Goal: Task Accomplishment & Management: Manage account settings

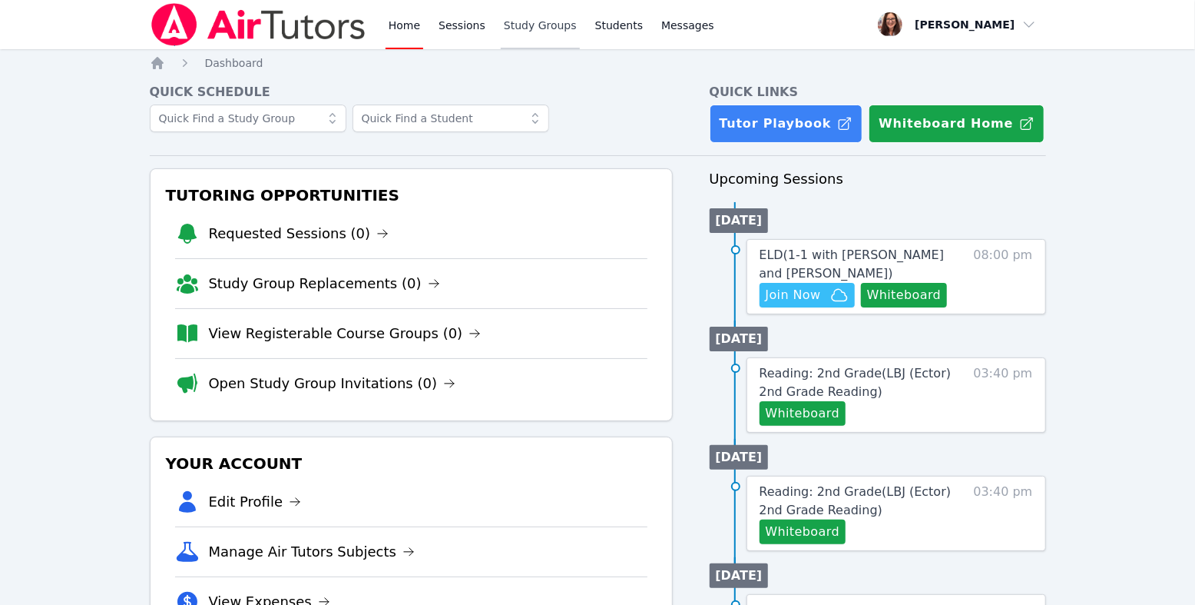
click at [580, 37] on link "Study Groups" at bounding box center [540, 24] width 79 height 49
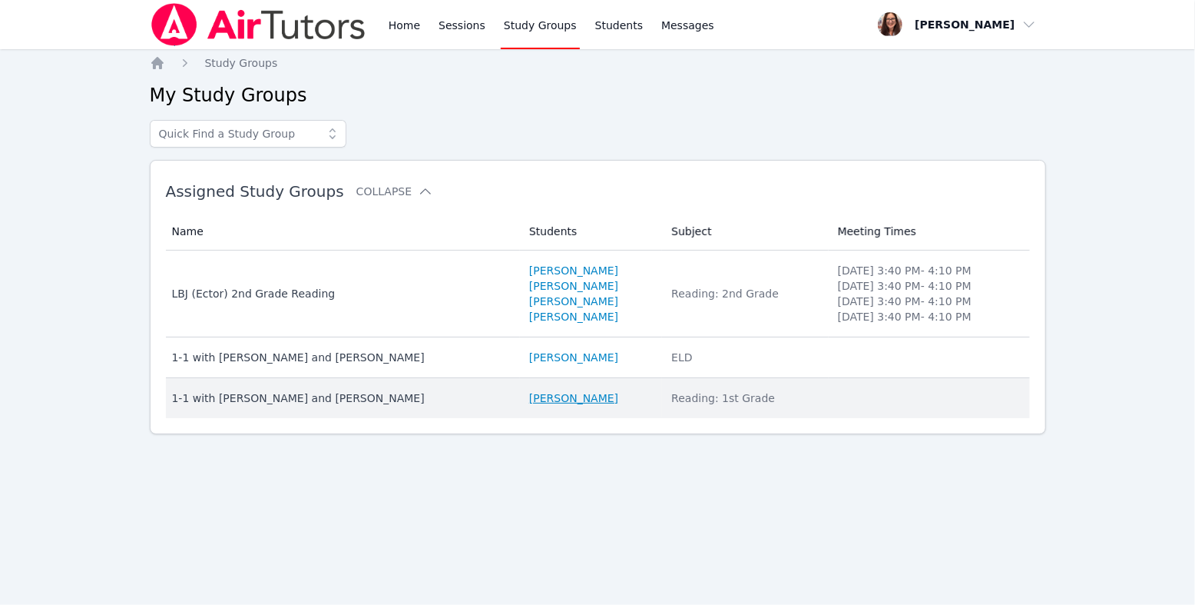
click at [539, 406] on link "[PERSON_NAME]" at bounding box center [573, 397] width 89 height 15
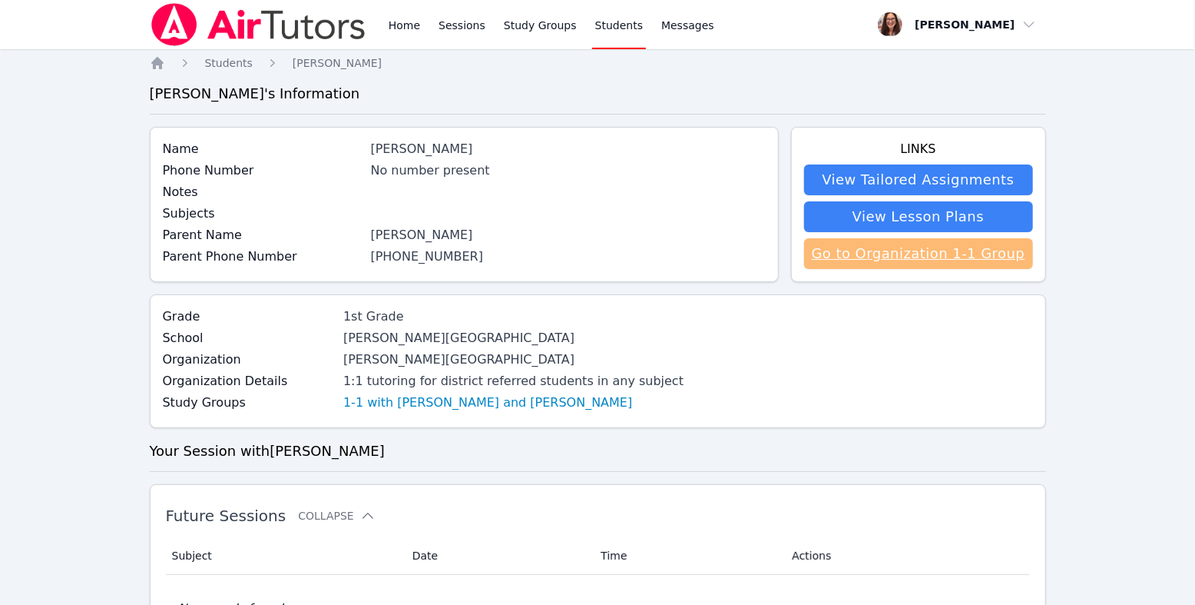
click at [841, 269] on link "Go to Organization 1-1 Group" at bounding box center [918, 253] width 229 height 31
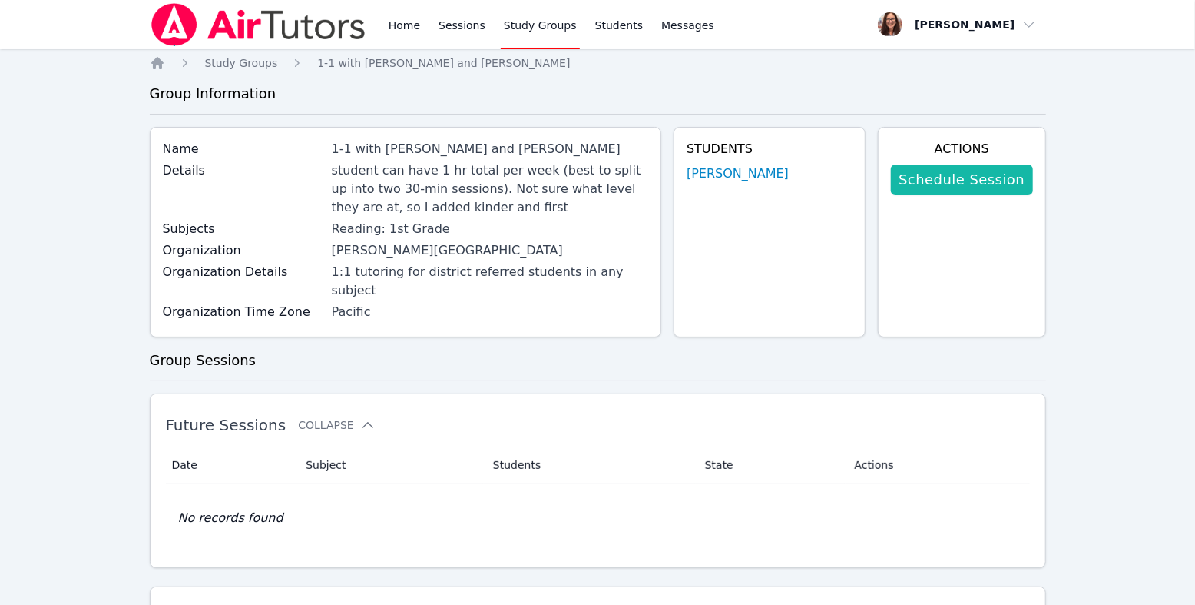
click at [977, 195] on link "Schedule Session" at bounding box center [961, 179] width 141 height 31
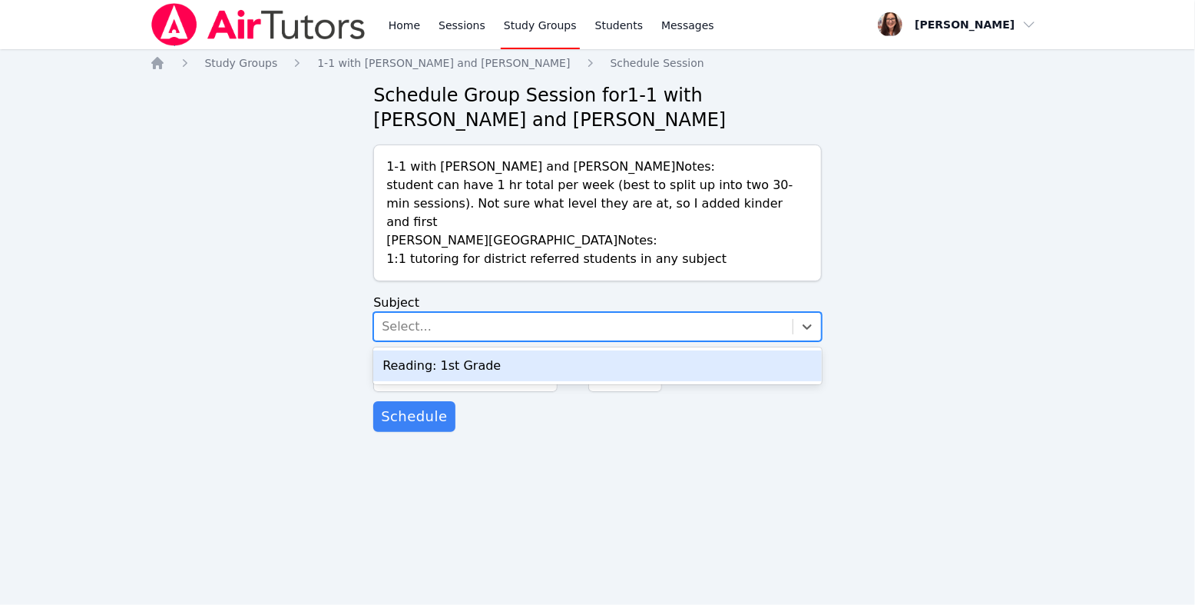
click at [510, 340] on div "Select..." at bounding box center [583, 327] width 419 height 28
click at [519, 381] on div "Reading: 1st Grade" at bounding box center [597, 365] width 449 height 31
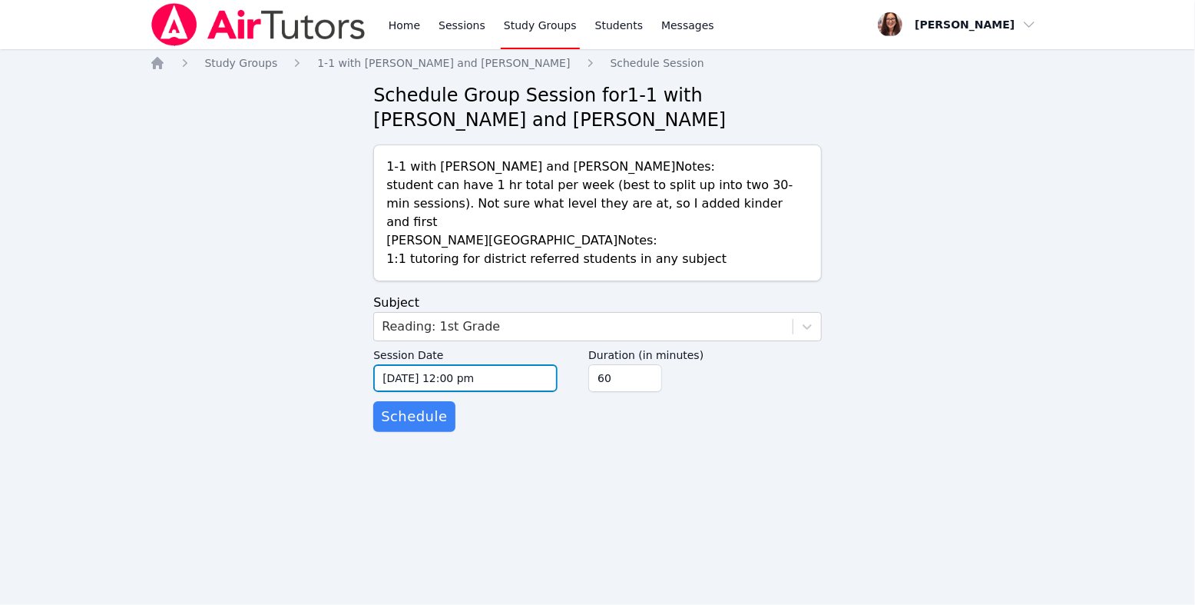
click at [421, 392] on input "09/29/2025 12:00 pm" at bounding box center [465, 378] width 184 height 28
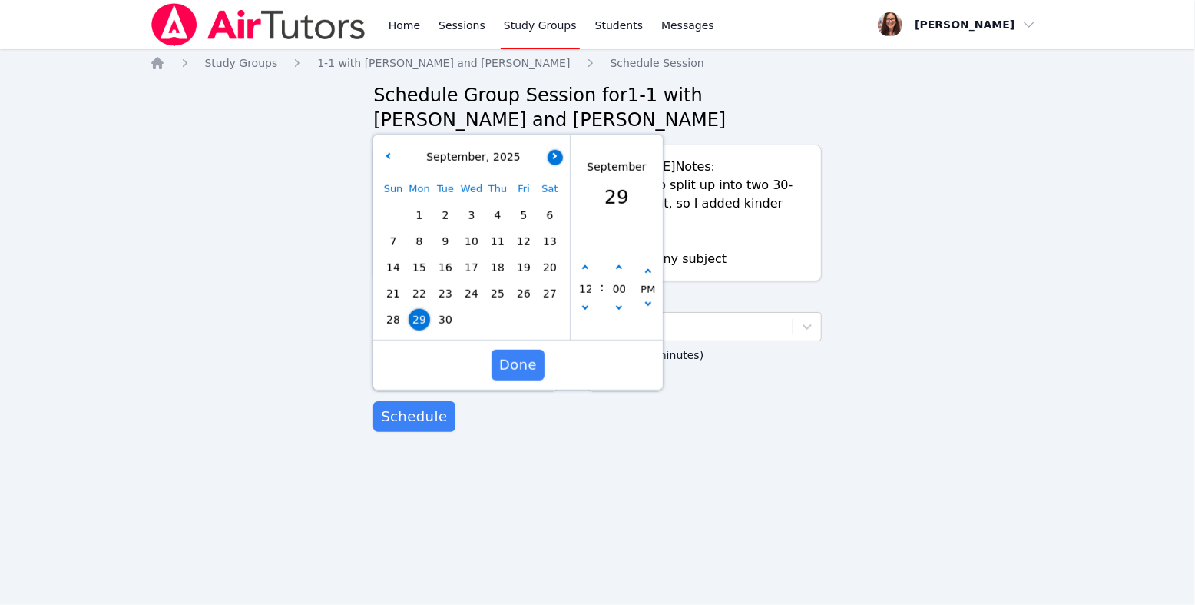
click at [556, 158] on icon "button" at bounding box center [554, 155] width 6 height 6
click at [472, 226] on span "1" at bounding box center [472, 215] width 22 height 22
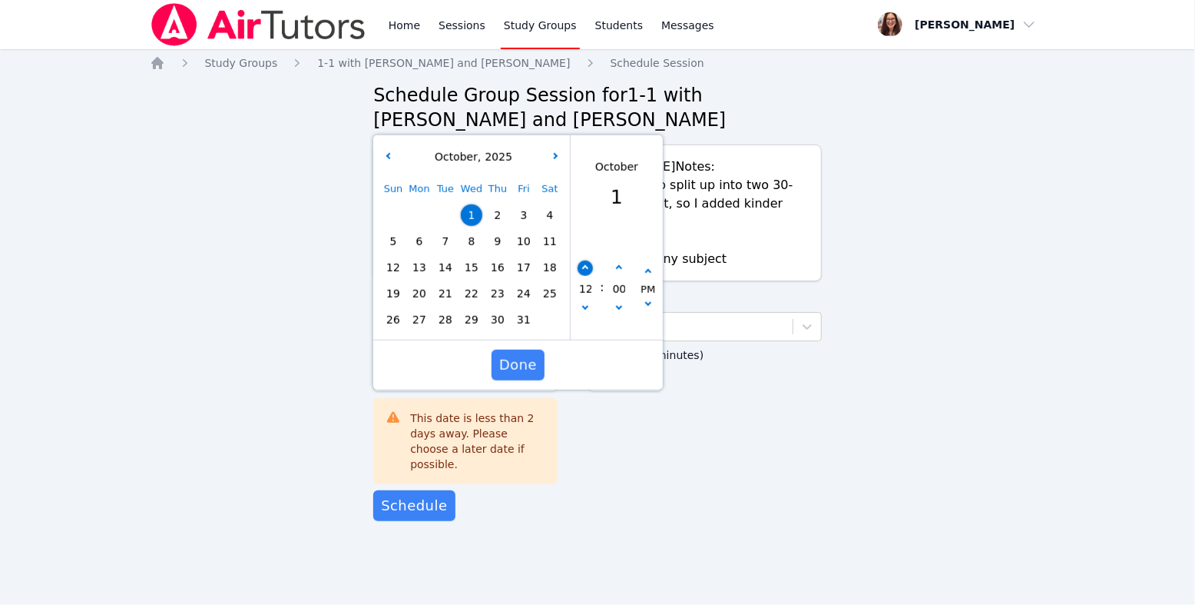
drag, startPoint x: 526, startPoint y: 463, endPoint x: 586, endPoint y: 355, distance: 123.5
click at [586, 355] on div "October , 2025 Sun Mon Tue Wed Thu Fri Sat 1 2 3 4 5 6 7 8 9 10 11 12 13 14 15 …" at bounding box center [518, 262] width 290 height 254
click at [586, 271] on icon "button" at bounding box center [585, 268] width 6 height 6
type input "10/01/2025 01:00 pm"
type input "01"
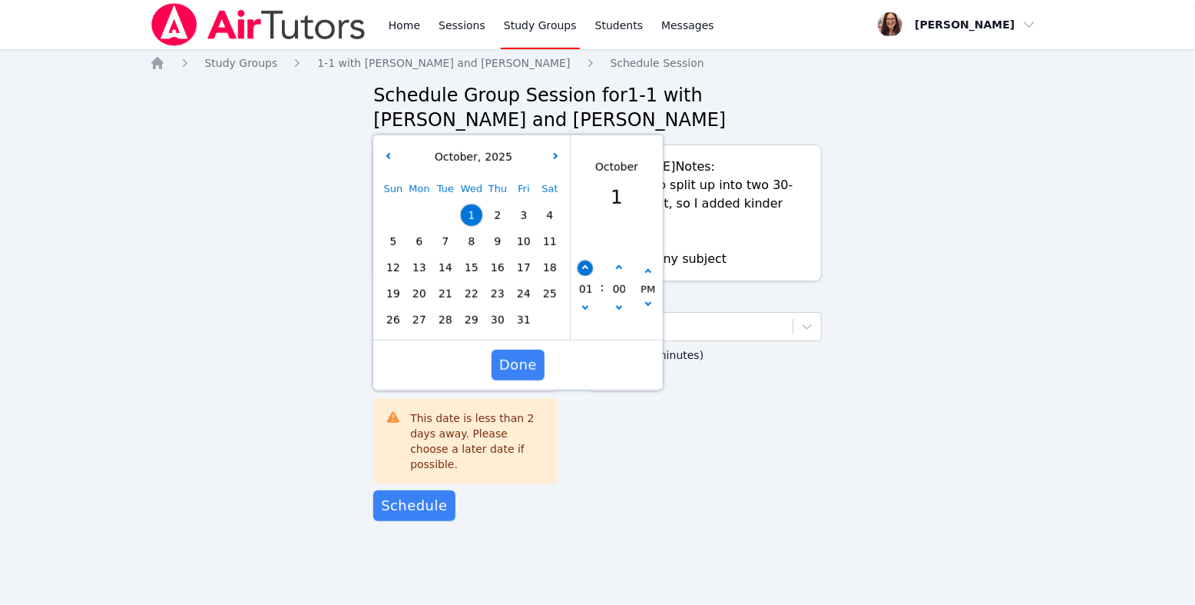
click at [586, 271] on icon "button" at bounding box center [585, 268] width 6 height 6
type input "10/01/2025 02:00 pm"
type input "02"
click at [586, 271] on icon "button" at bounding box center [585, 268] width 6 height 6
type input "10/01/2025 03:00 pm"
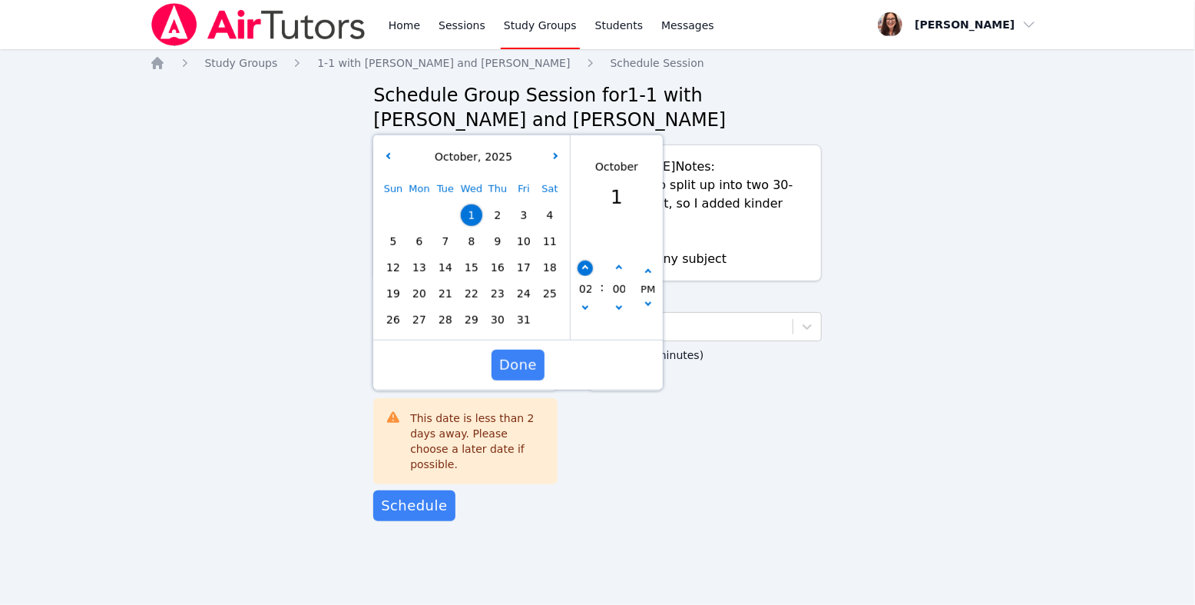
type input "03"
click at [586, 271] on icon "button" at bounding box center [585, 268] width 6 height 6
type input "10/01/2025 04:00 pm"
type input "04"
click at [586, 271] on icon "button" at bounding box center [585, 268] width 6 height 6
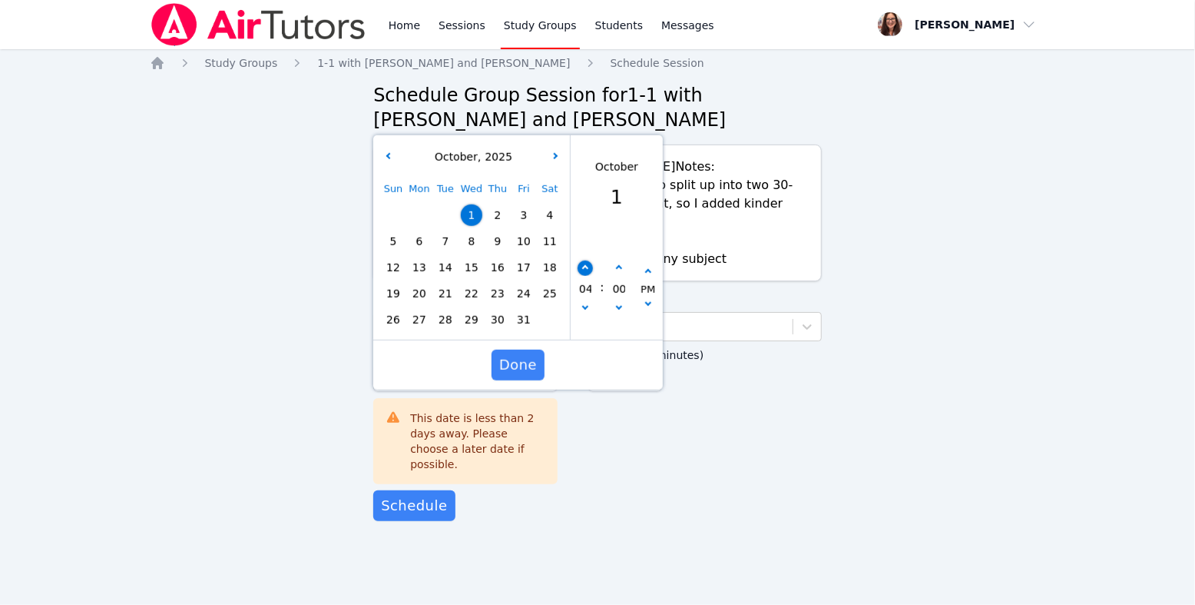
type input "10/01/2025 05:00 pm"
type input "05"
click at [586, 271] on icon "button" at bounding box center [585, 268] width 6 height 6
type input "10/01/2025 06:00 pm"
type input "06"
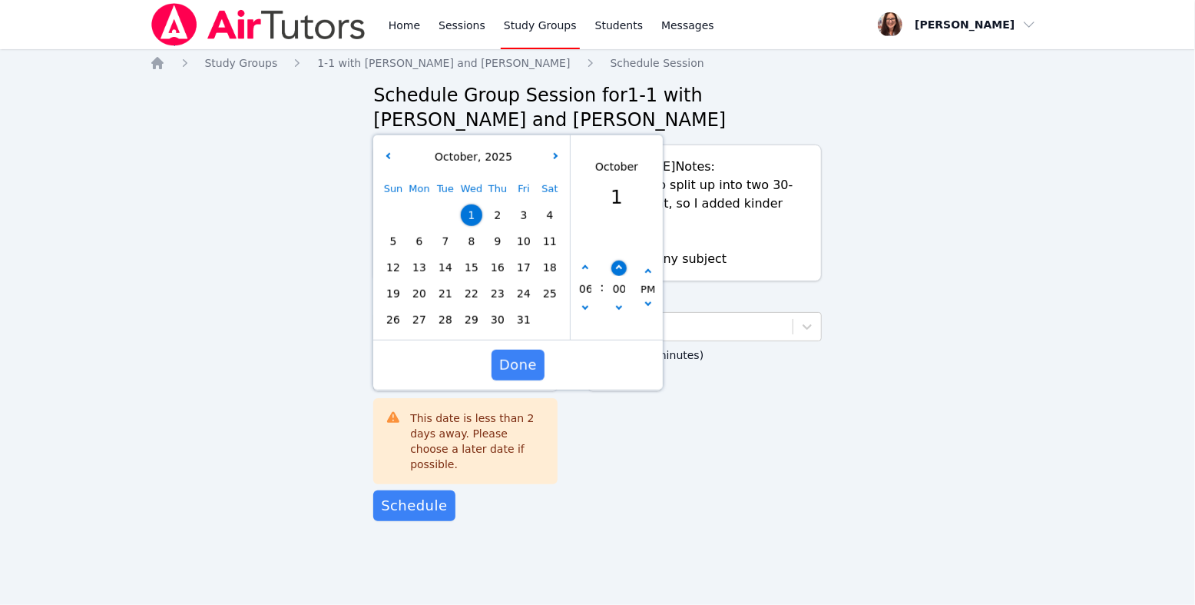
click at [617, 271] on icon "button" at bounding box center [619, 268] width 6 height 6
type input "10/01/2025 06:05 pm"
type input "05"
click at [617, 271] on icon "button" at bounding box center [619, 268] width 6 height 6
type input "10/01/2025 06:10 pm"
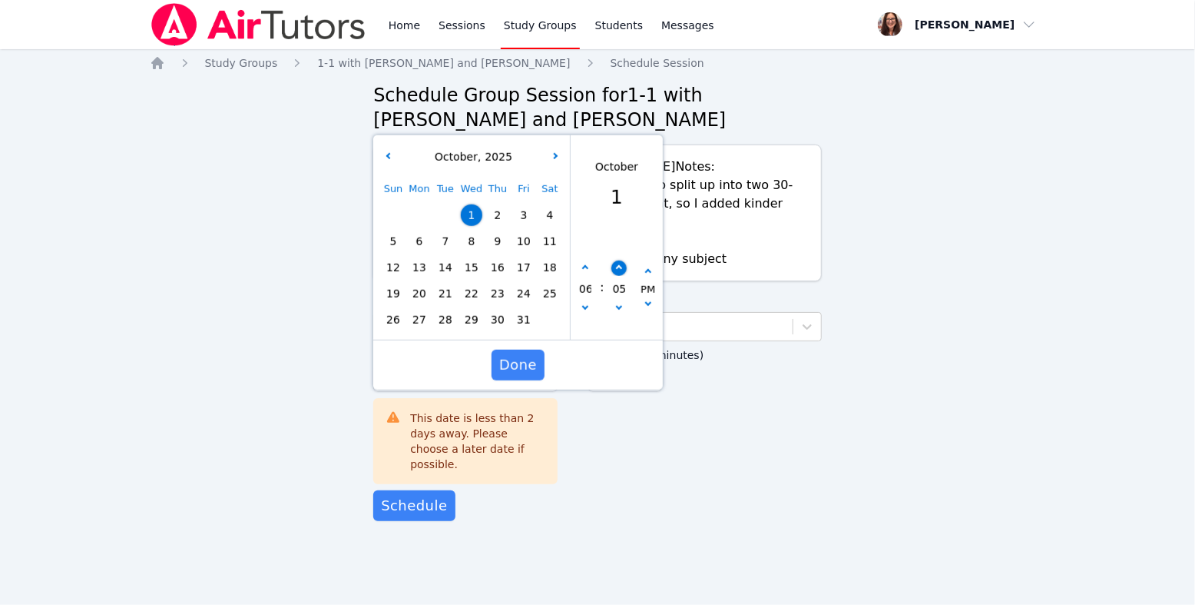
type input "10"
click at [617, 271] on icon "button" at bounding box center [619, 268] width 6 height 6
type input "10/01/2025 06:15 pm"
type input "15"
click at [617, 271] on icon "button" at bounding box center [619, 268] width 6 height 6
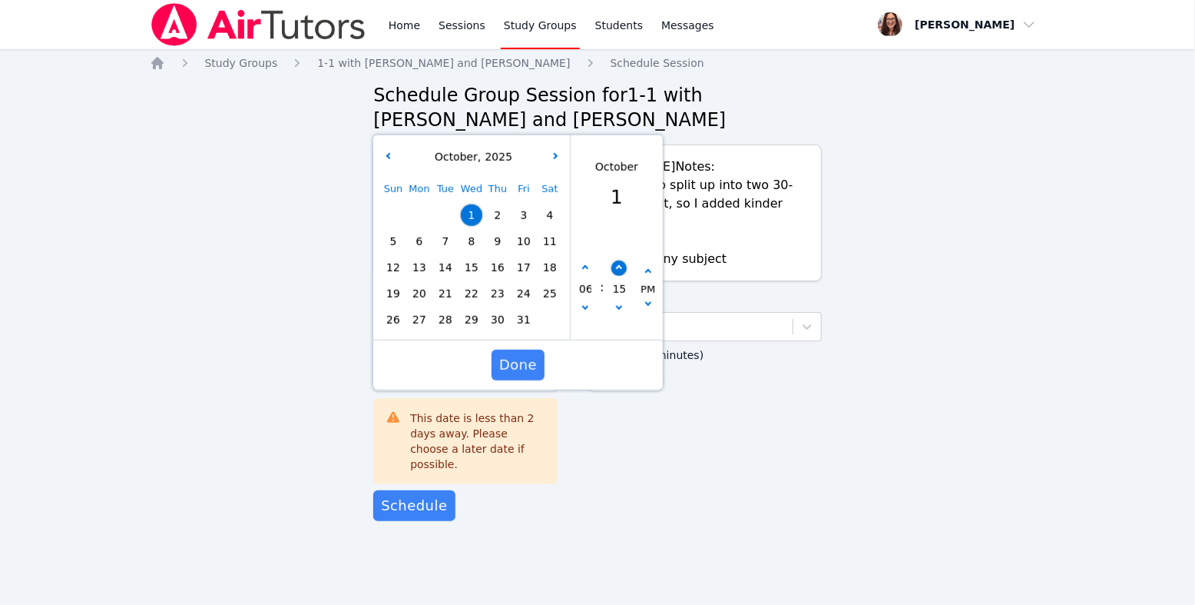
type input "10/01/2025 06:20 pm"
type input "20"
click at [621, 317] on button "button" at bounding box center [619, 309] width 15 height 15
type input "10/01/2025 06:15 pm"
type input "15"
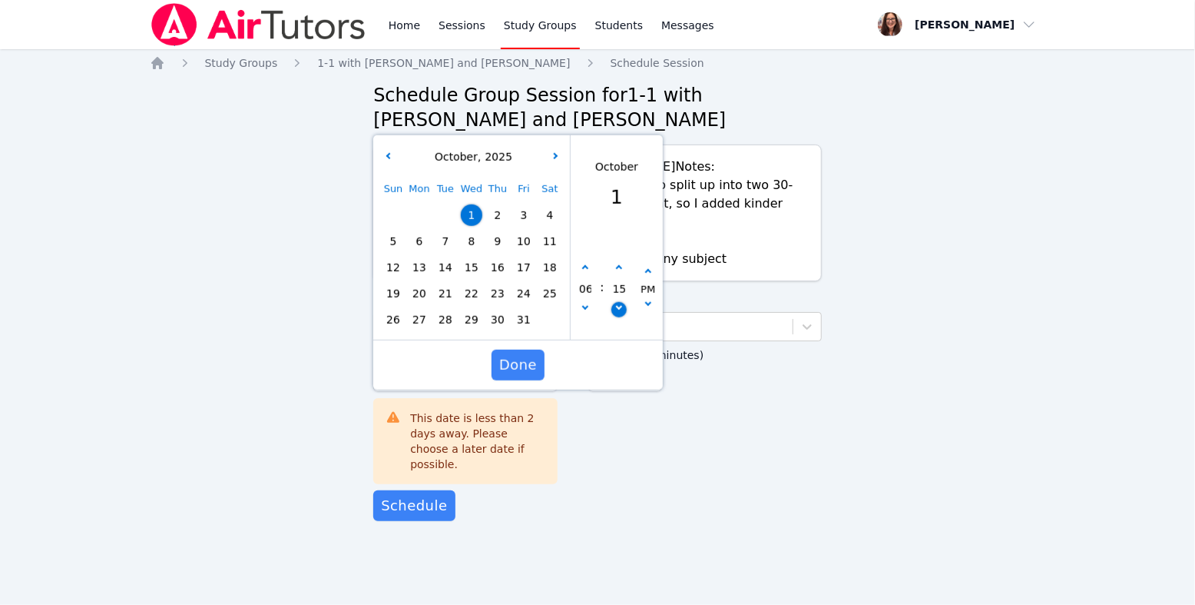
click at [621, 317] on button "button" at bounding box center [619, 309] width 15 height 15
type input "10/01/2025 06:10 pm"
type input "10"
click at [621, 317] on button "button" at bounding box center [619, 309] width 15 height 15
type input "10/01/2025 06:05 pm"
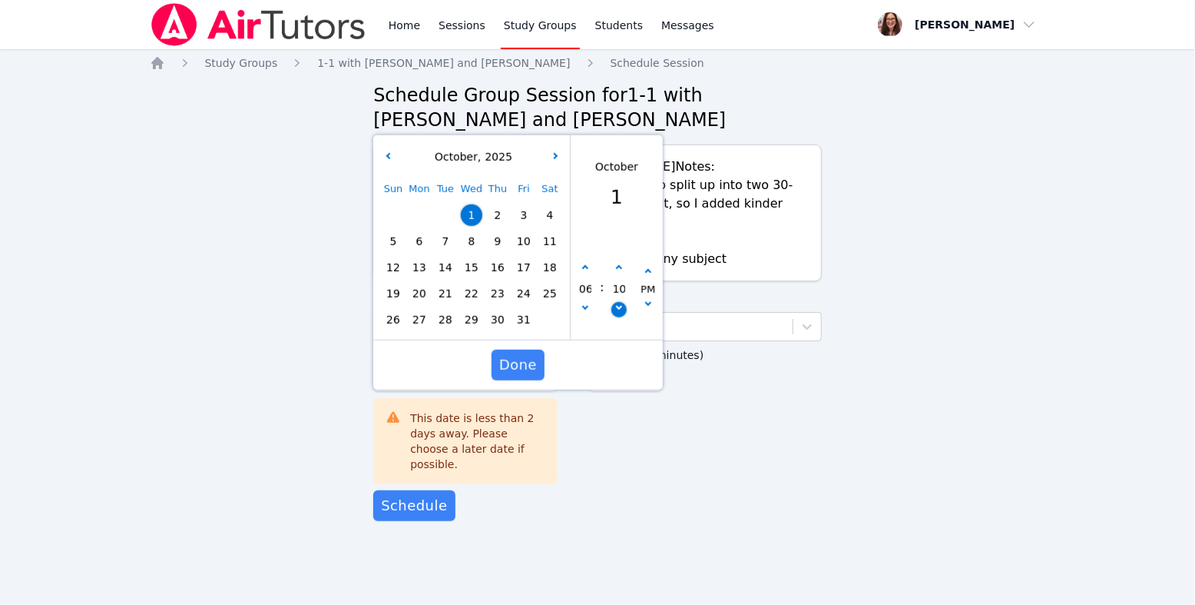
type input "05"
click at [621, 317] on button "button" at bounding box center [619, 309] width 15 height 15
type input "10/01/2025 06:00 pm"
type input "00"
click at [522, 376] on span "Done" at bounding box center [518, 365] width 38 height 22
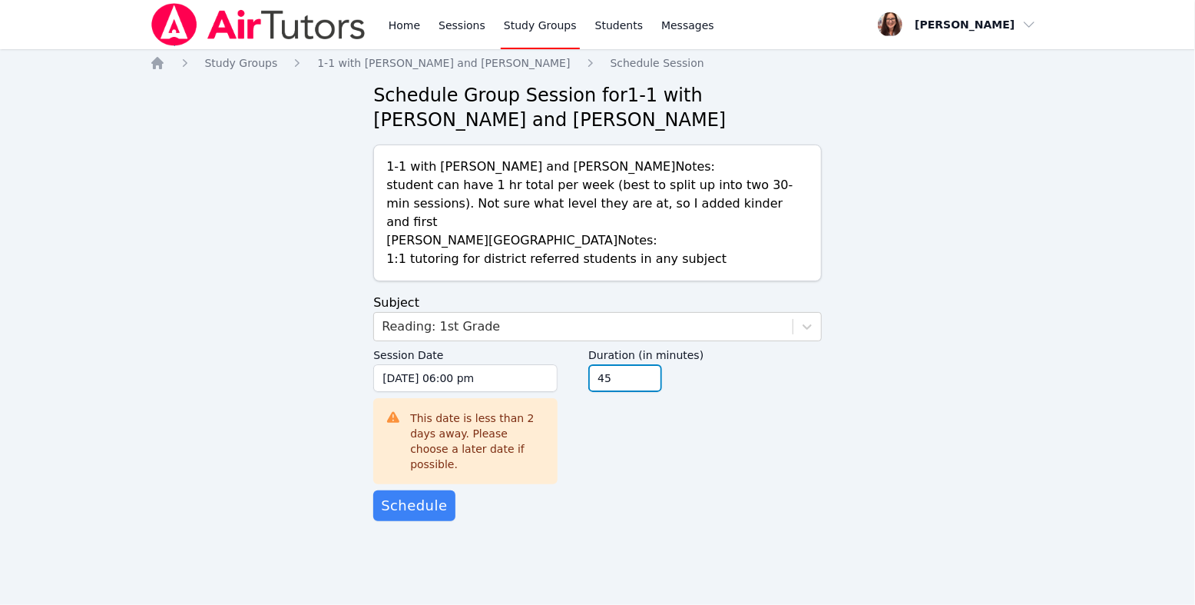
click at [662, 392] on input "45" at bounding box center [626, 378] width 74 height 28
type input "30"
click at [662, 392] on input "30" at bounding box center [626, 378] width 74 height 28
click at [692, 552] on div "Home Study Groups 1-1 with Leo Abassi and Michelle Bermas Schedule Session Sche…" at bounding box center [598, 303] width 897 height 496
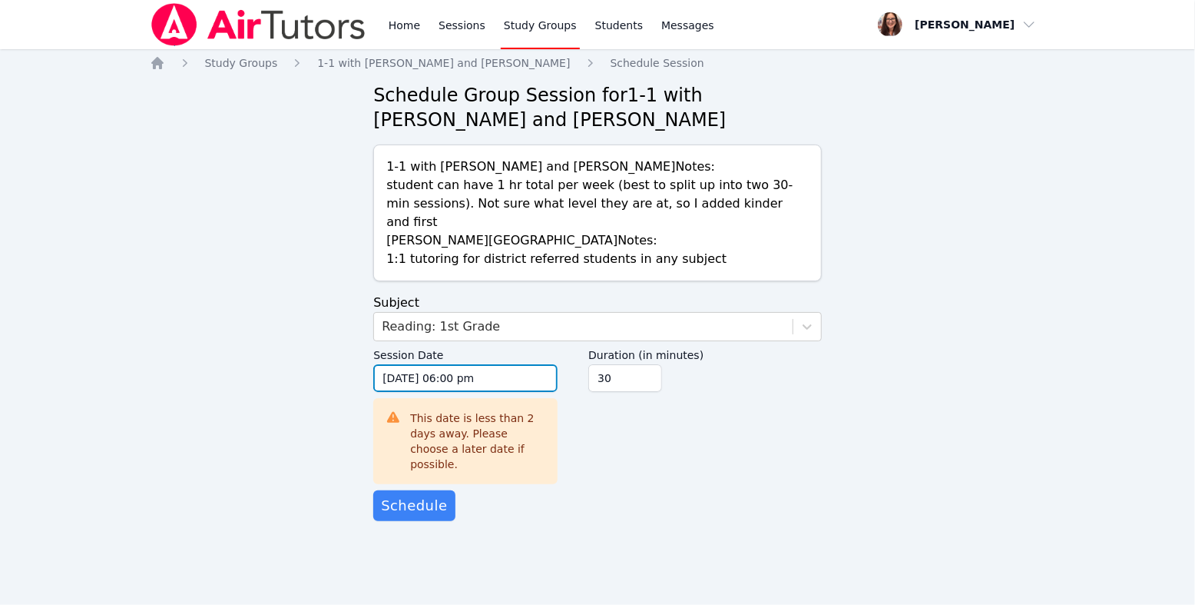
click at [483, 392] on input "10/01/2025 06:00 pm" at bounding box center [465, 378] width 184 height 28
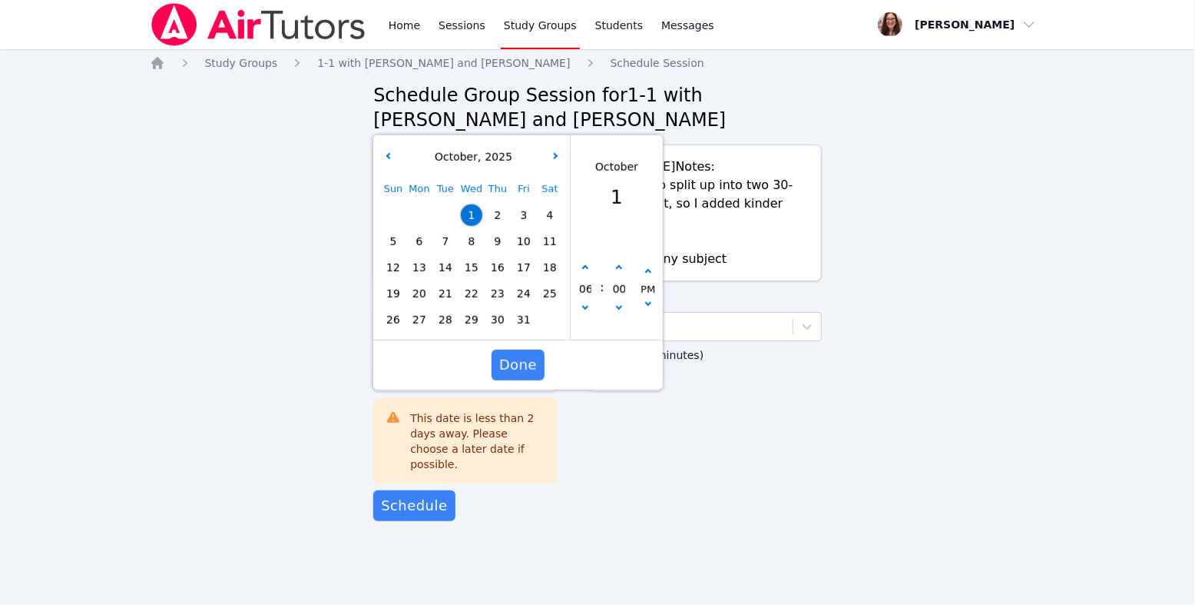
click at [791, 427] on div "Duration (in minutes) 30" at bounding box center [706, 411] width 234 height 140
click at [542, 380] on button "Done" at bounding box center [518, 365] width 53 height 31
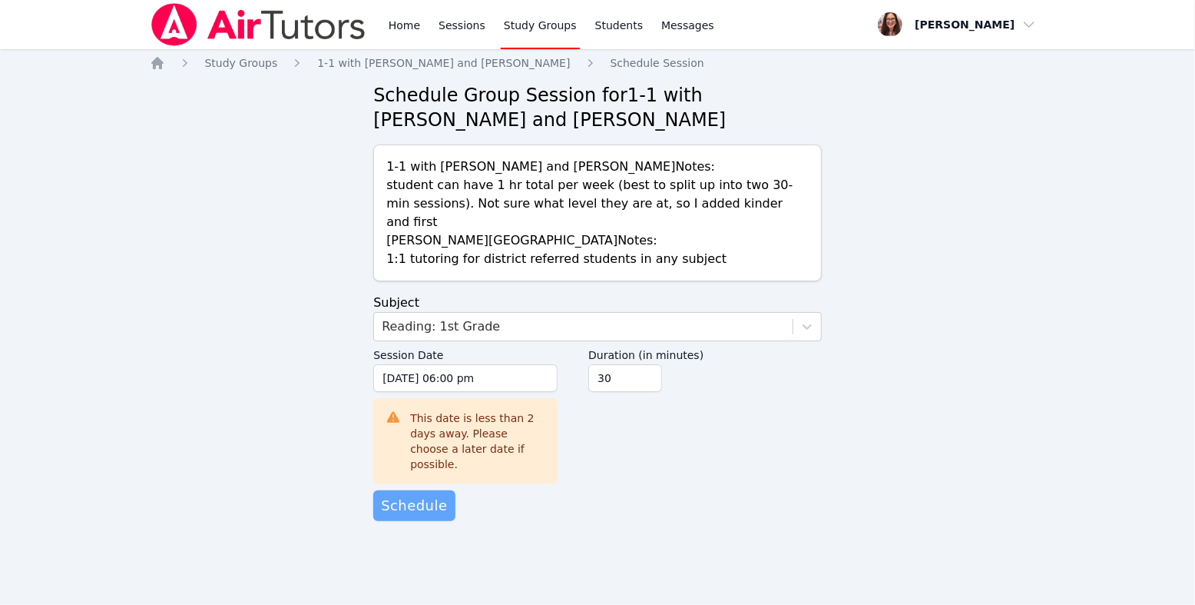
click at [426, 516] on span "Schedule" at bounding box center [414, 506] width 66 height 22
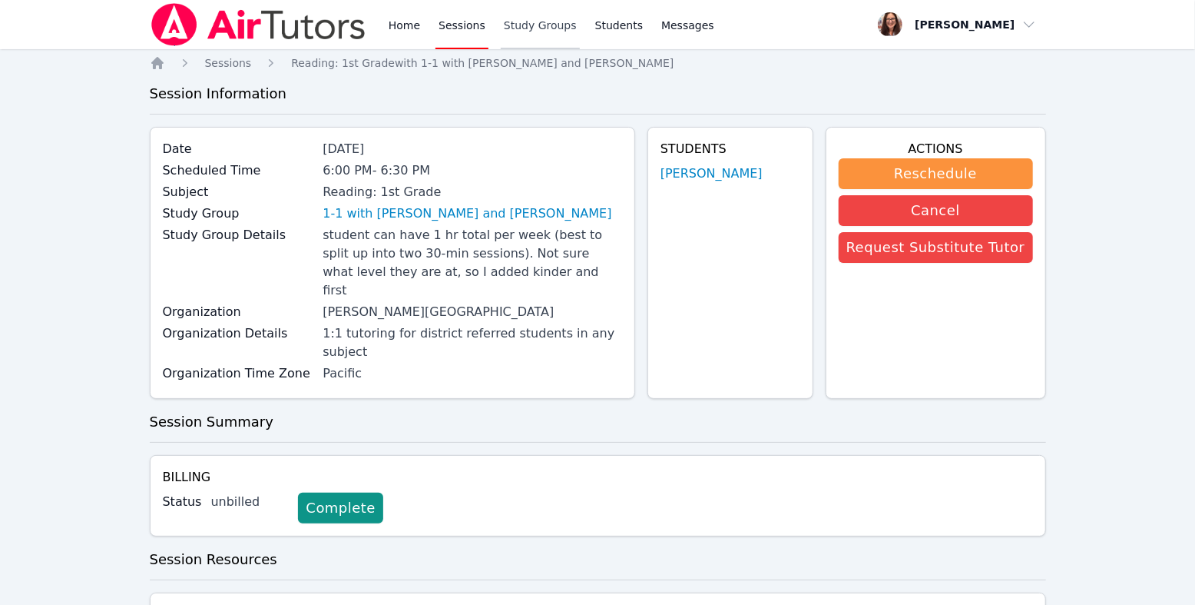
click at [580, 36] on link "Study Groups" at bounding box center [540, 24] width 79 height 49
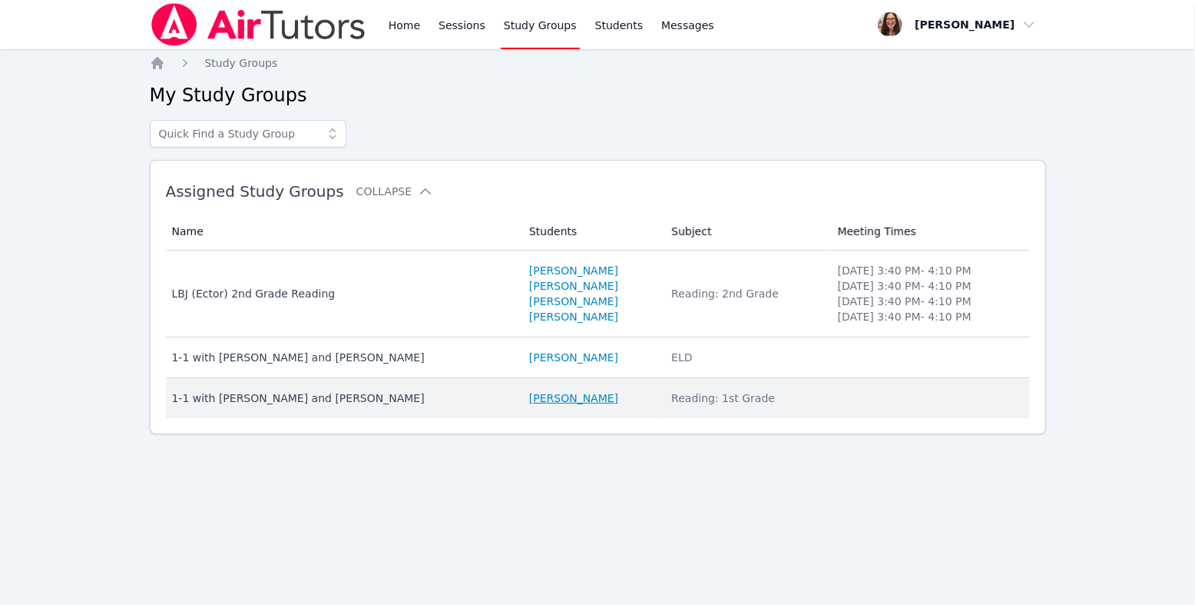
click at [546, 406] on link "Leo Abassi" at bounding box center [573, 397] width 89 height 15
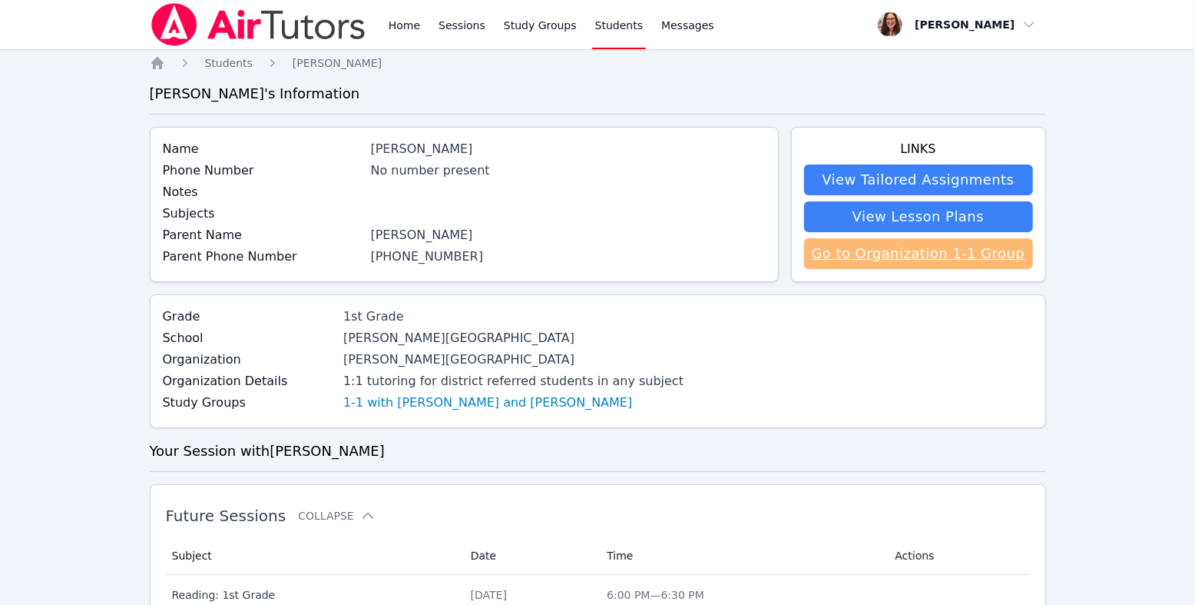
click at [857, 269] on link "Go to Organization 1-1 Group" at bounding box center [918, 253] width 229 height 31
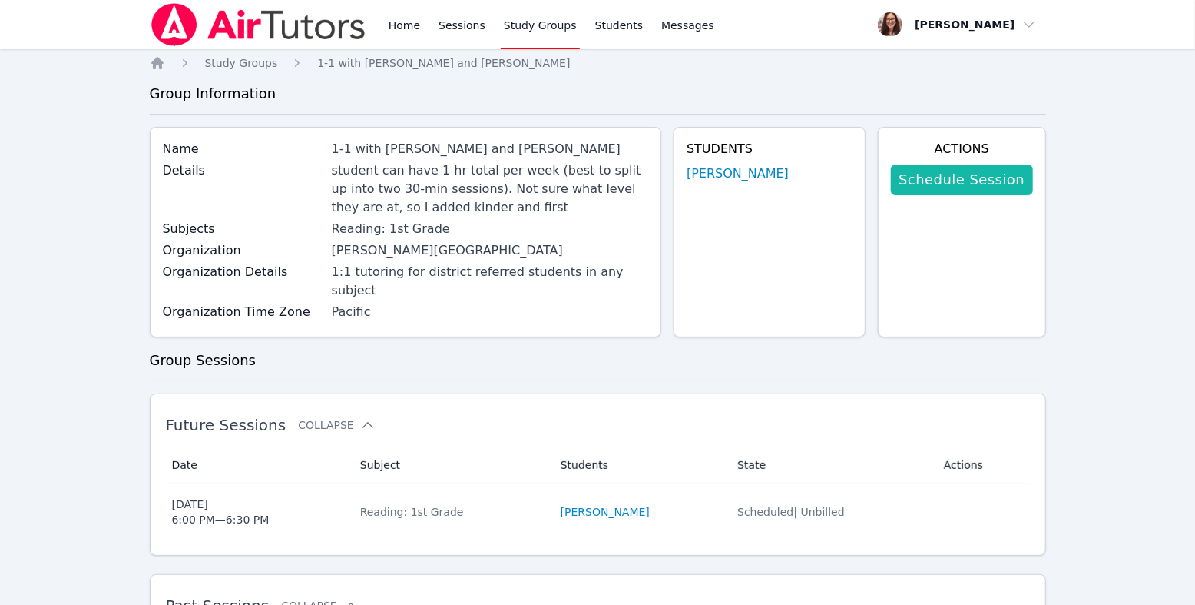
click at [938, 195] on link "Schedule Session" at bounding box center [961, 179] width 141 height 31
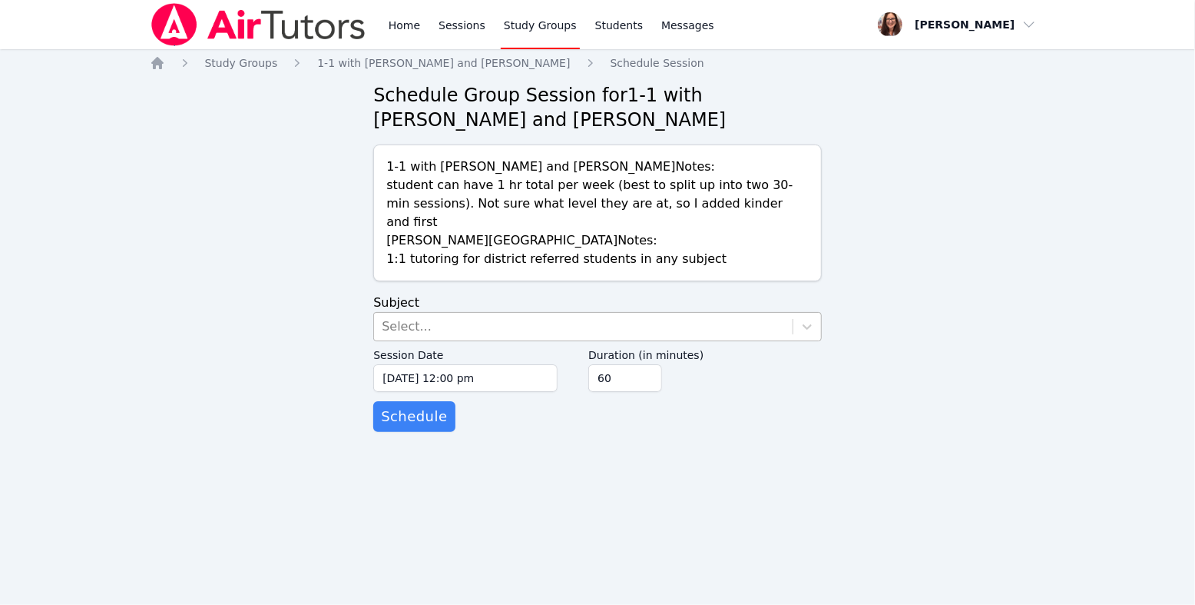
click at [472, 340] on div "Select..." at bounding box center [583, 327] width 419 height 28
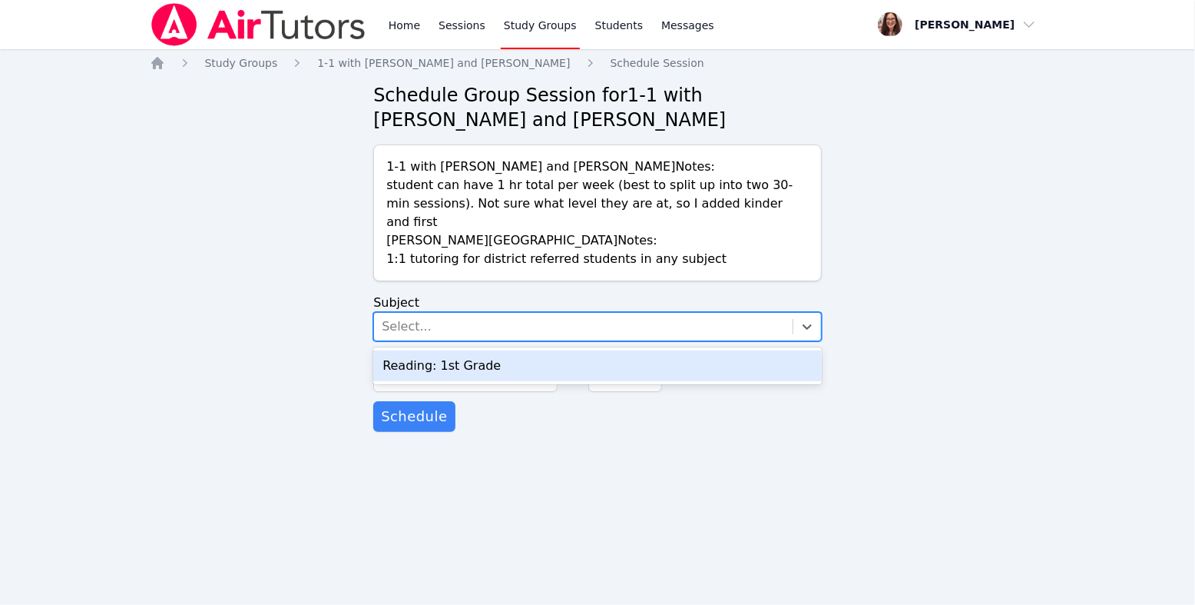
click at [489, 381] on div "Reading: 1st Grade" at bounding box center [597, 365] width 449 height 31
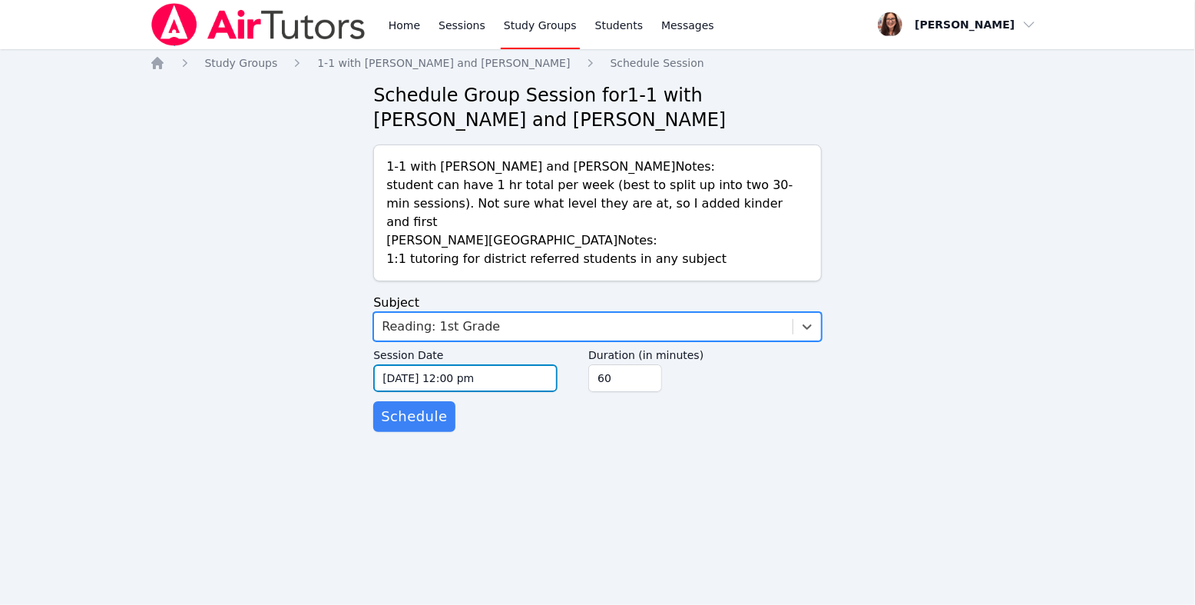
click at [492, 392] on input "09/29/2025 12:00 pm" at bounding box center [465, 378] width 184 height 28
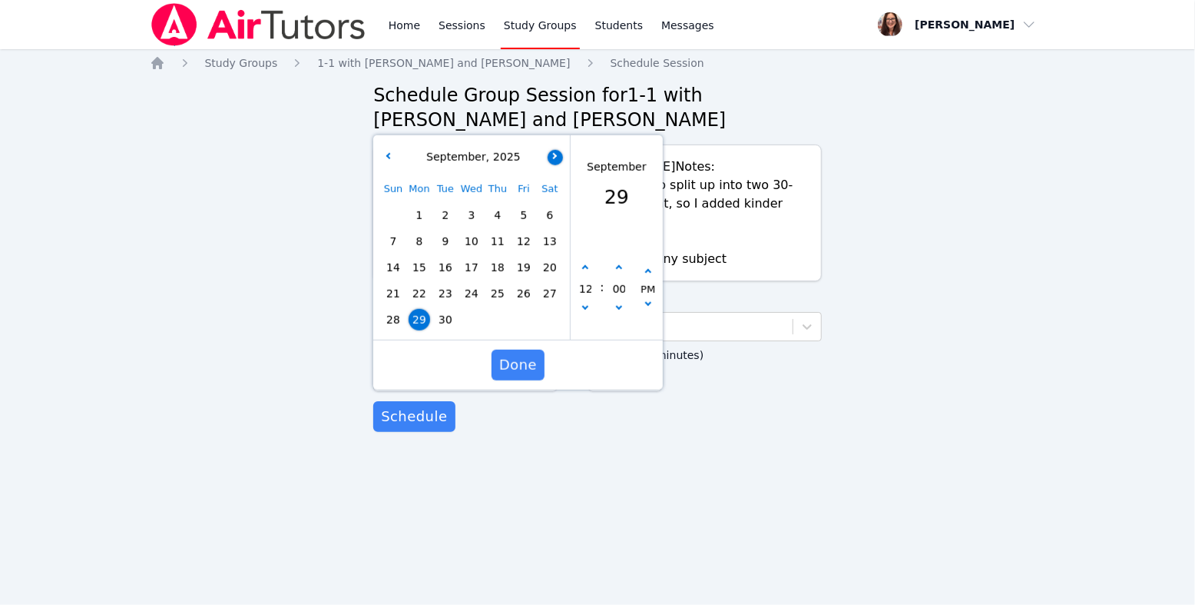
click at [556, 164] on button "button" at bounding box center [555, 156] width 15 height 15
click at [419, 252] on span "6" at bounding box center [420, 241] width 22 height 22
click at [587, 271] on icon "button" at bounding box center [585, 268] width 6 height 6
type input "10/06/2025 01:00 pm"
type input "01"
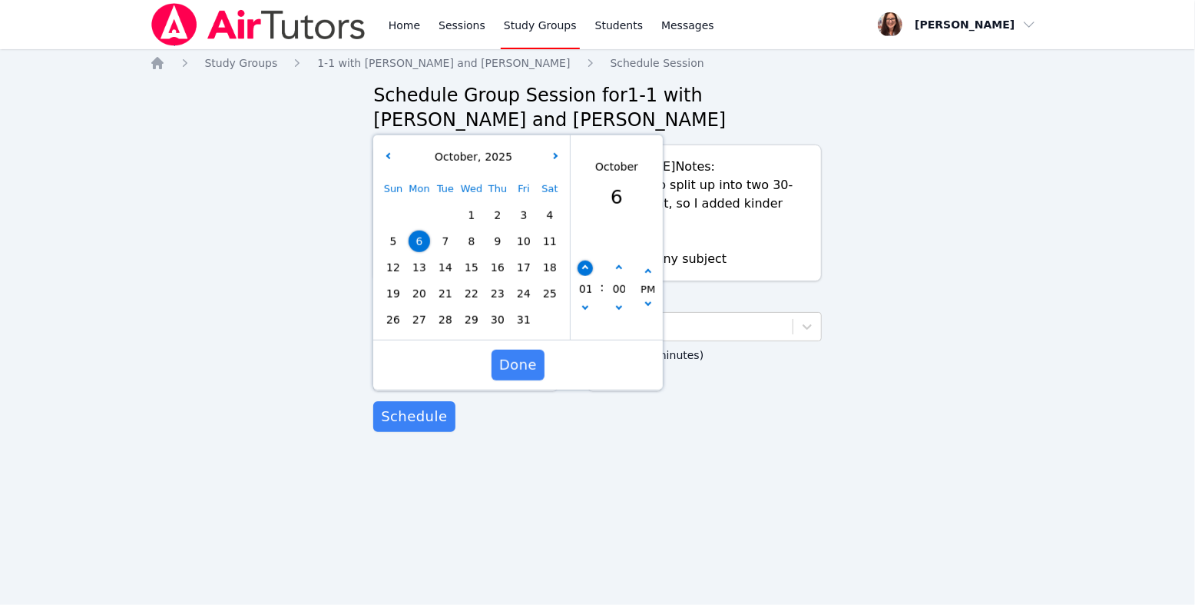
click at [587, 276] on button "button" at bounding box center [585, 267] width 15 height 15
type input "10/06/2025 02:00 pm"
type input "02"
click at [587, 276] on button "button" at bounding box center [585, 267] width 15 height 15
type input "10/06/2025 03:00 pm"
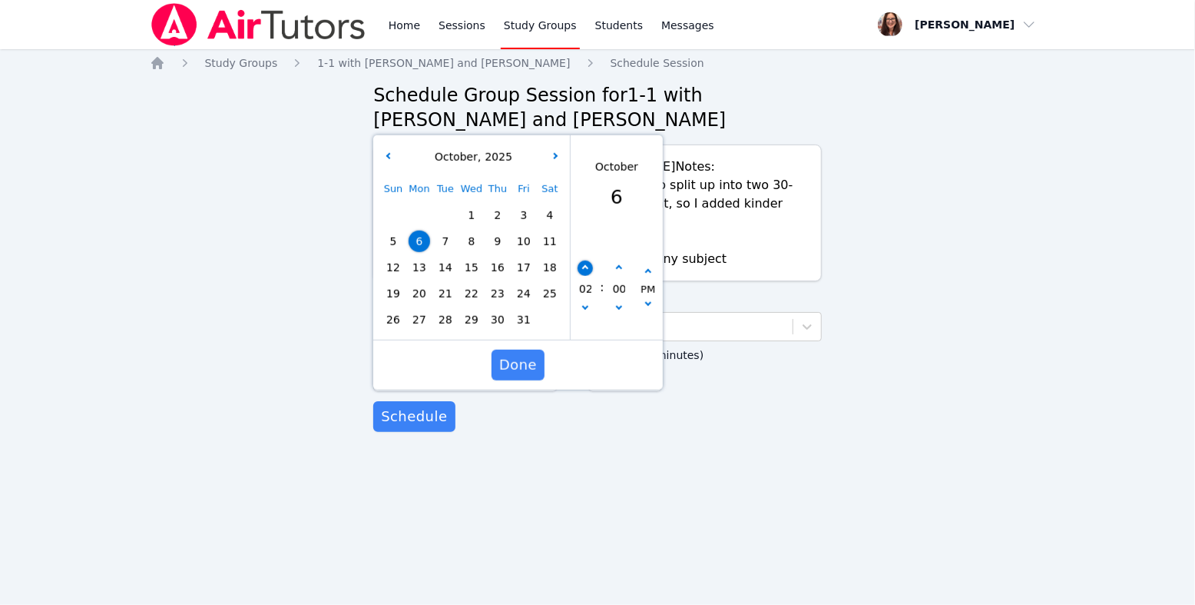
type input "03"
click at [618, 271] on icon "button" at bounding box center [619, 268] width 6 height 6
type input "10/06/2025 03:05 pm"
type input "05"
click at [618, 271] on icon "button" at bounding box center [619, 268] width 6 height 6
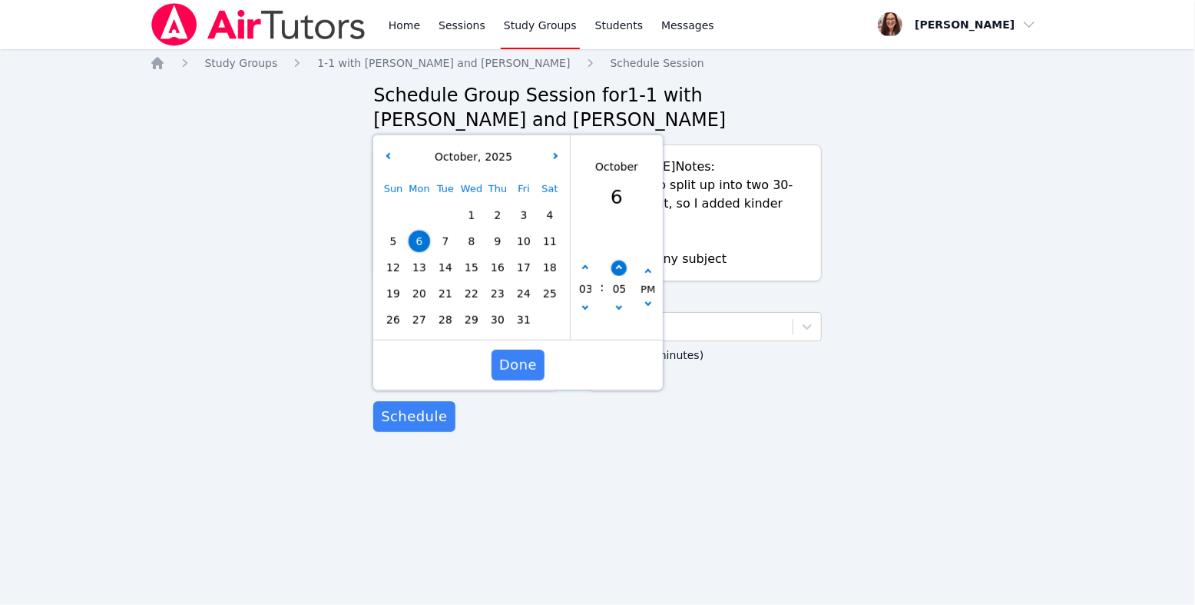
type input "10/06/2025 03:10 pm"
type input "10"
click at [584, 271] on icon "button" at bounding box center [585, 268] width 6 height 6
type input "10/06/2025 04:10 pm"
type input "04"
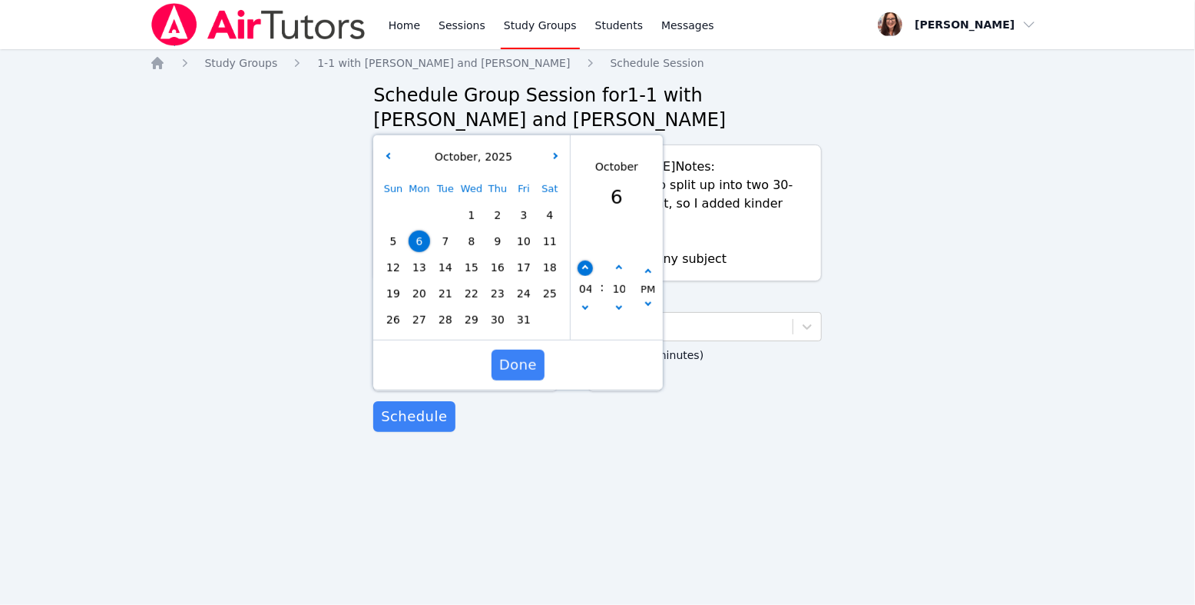
click at [584, 271] on icon "button" at bounding box center [585, 268] width 6 height 6
type input "10/06/2025 05:10 pm"
type input "05"
click at [584, 271] on icon "button" at bounding box center [585, 268] width 6 height 6
type input "10/06/2025 06:10 pm"
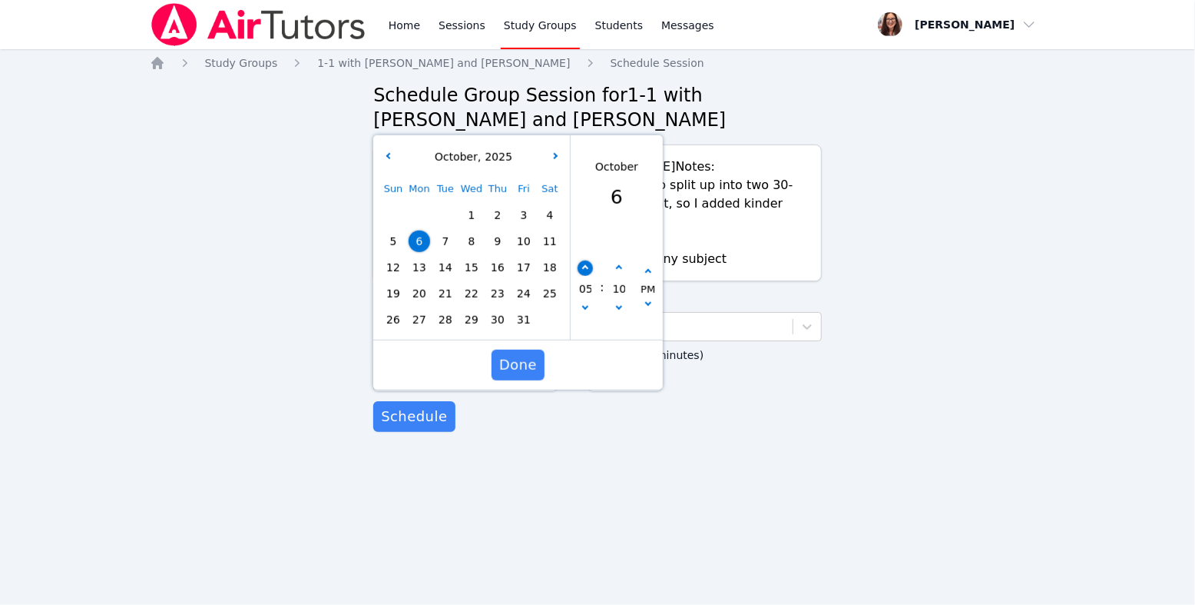
type input "06"
click at [532, 376] on span "Done" at bounding box center [518, 365] width 38 height 22
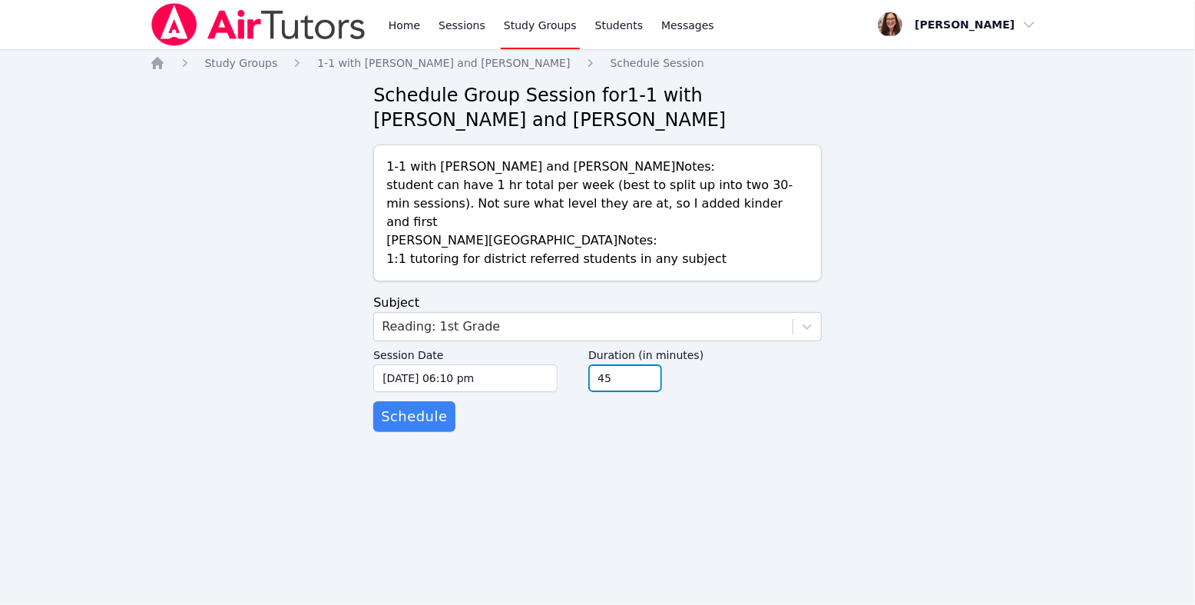
click at [662, 392] on input "45" at bounding box center [626, 378] width 74 height 28
type input "30"
click at [662, 392] on input "30" at bounding box center [626, 378] width 74 height 28
click at [434, 427] on span "Schedule" at bounding box center [414, 417] width 66 height 22
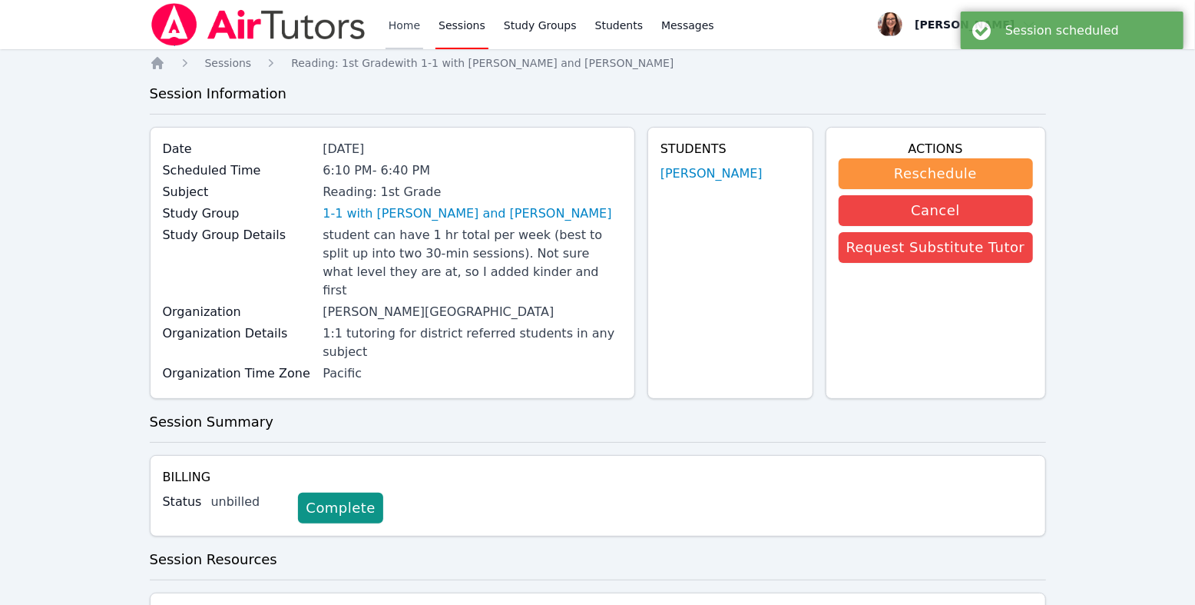
click at [423, 28] on link "Home" at bounding box center [405, 24] width 38 height 49
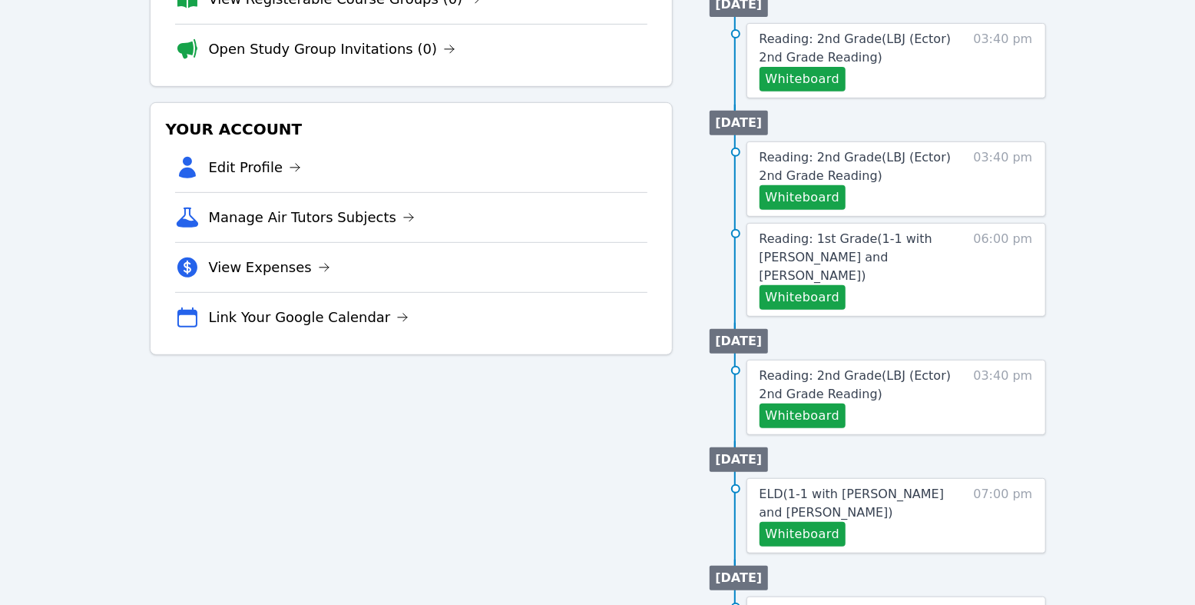
scroll to position [338, 0]
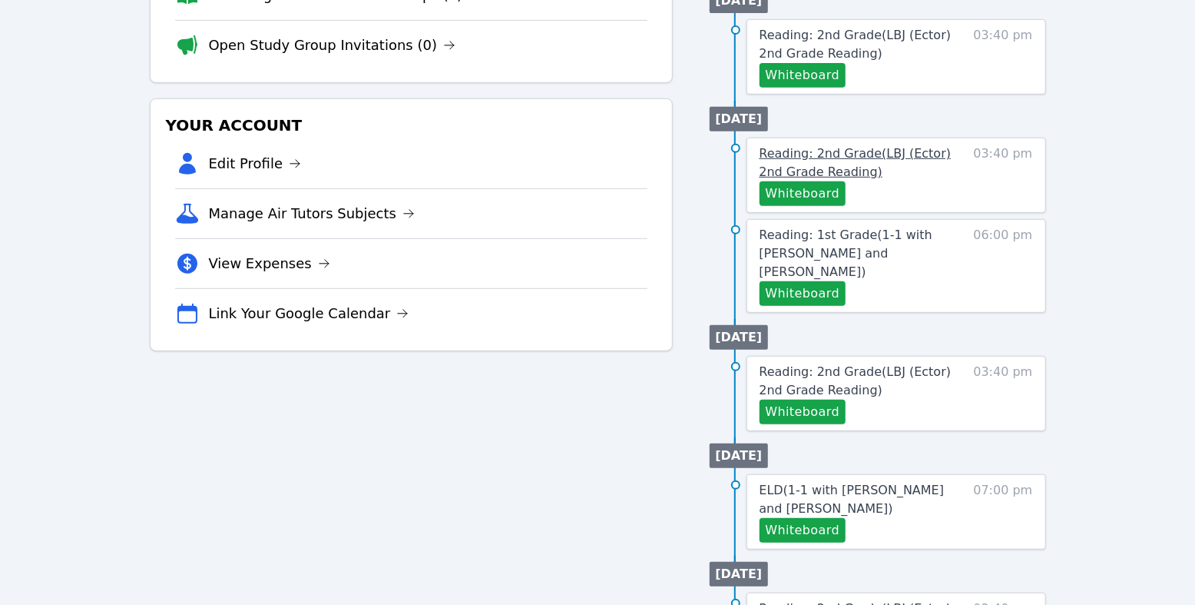
click at [932, 181] on link "Reading: 2nd Grade ( LBJ (Ector) 2nd Grade Reading )" at bounding box center [862, 162] width 205 height 37
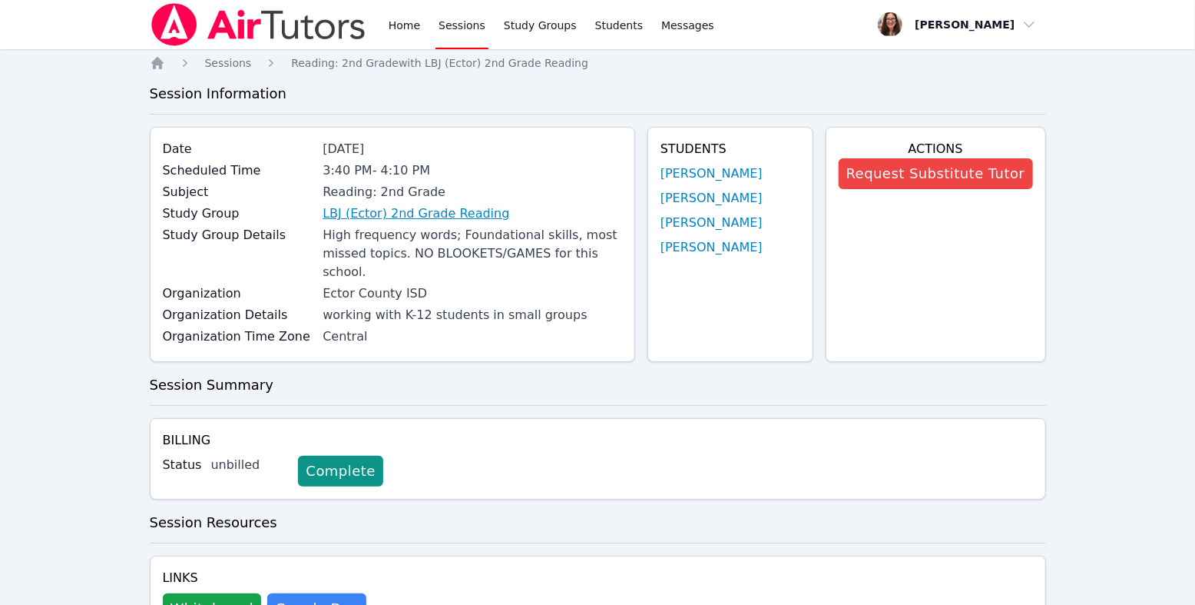
click at [360, 223] on link "LBJ (Ector) 2nd Grade Reading" at bounding box center [416, 213] width 187 height 18
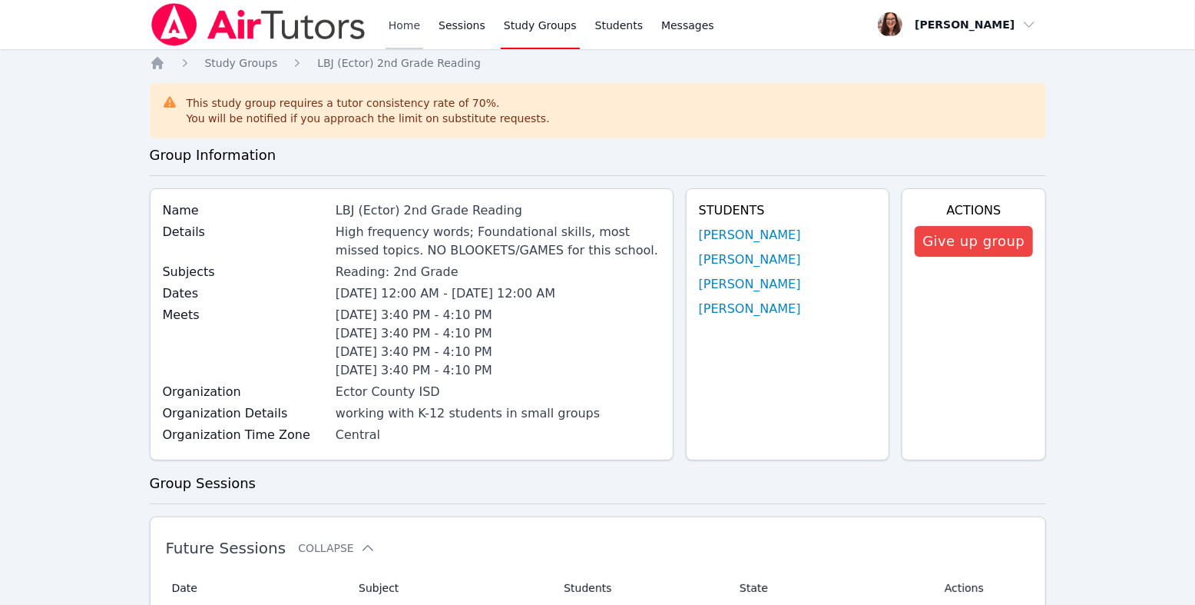
click at [423, 32] on link "Home" at bounding box center [405, 24] width 38 height 49
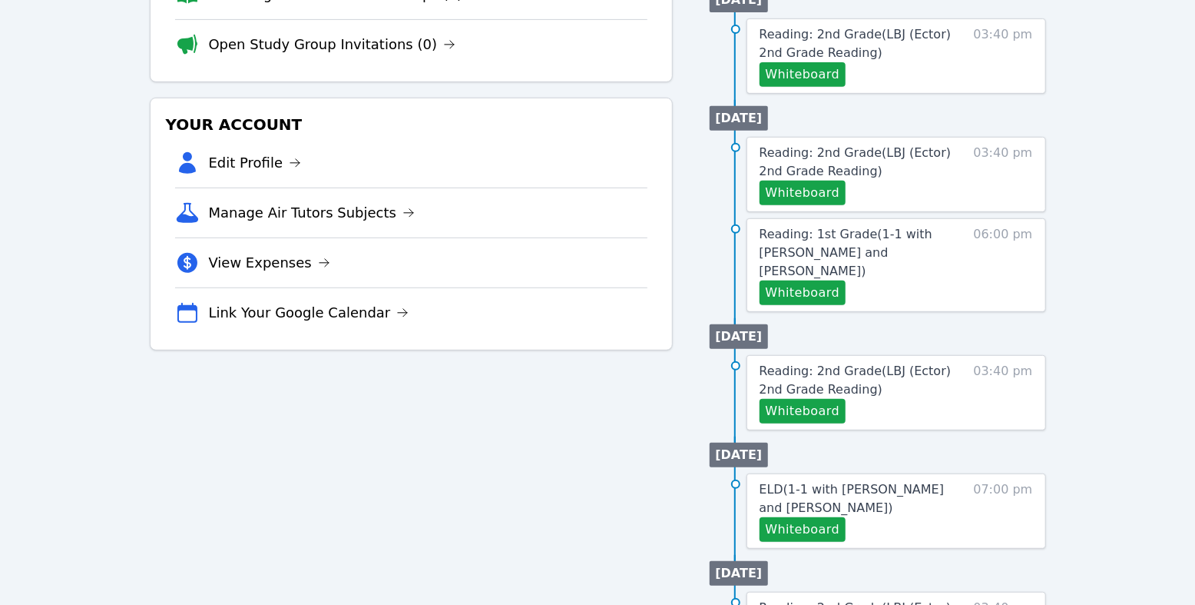
scroll to position [345, 0]
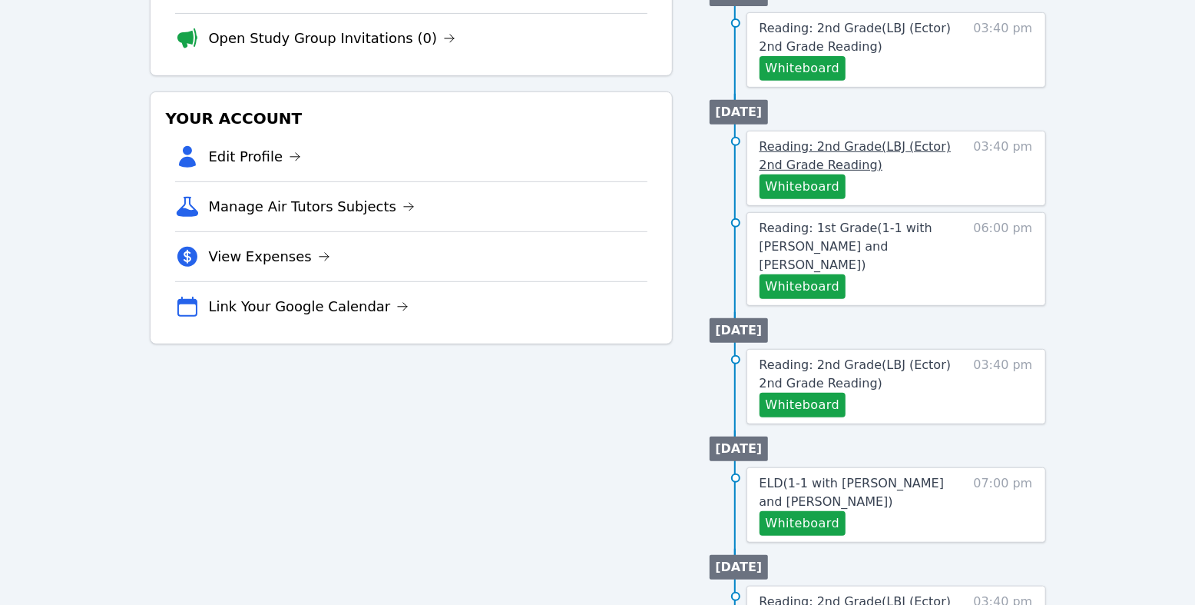
click at [851, 172] on span "Reading: 2nd Grade ( LBJ (Ector) 2nd Grade Reading )" at bounding box center [856, 155] width 192 height 33
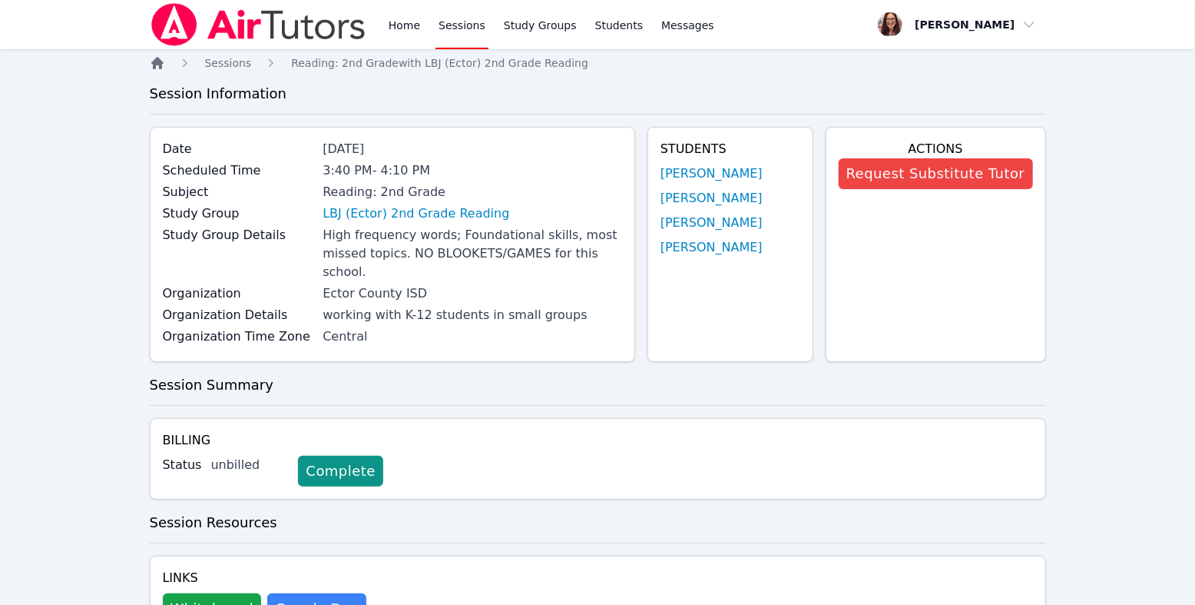
click at [158, 69] on icon "Breadcrumb" at bounding box center [157, 63] width 12 height 12
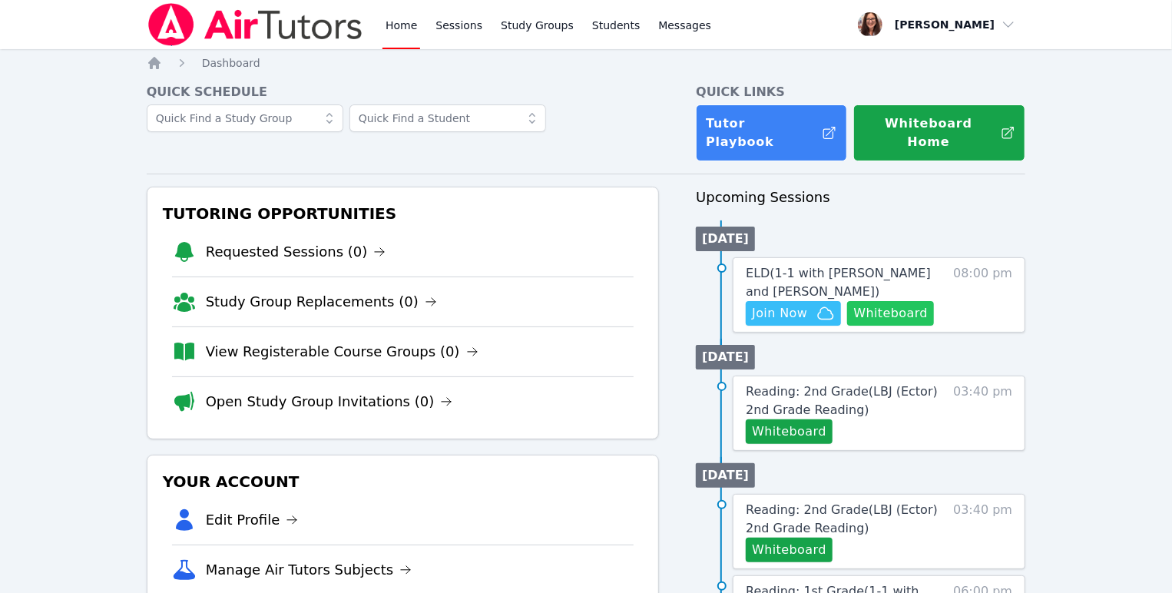
click at [847, 326] on button "Whiteboard" at bounding box center [890, 313] width 87 height 25
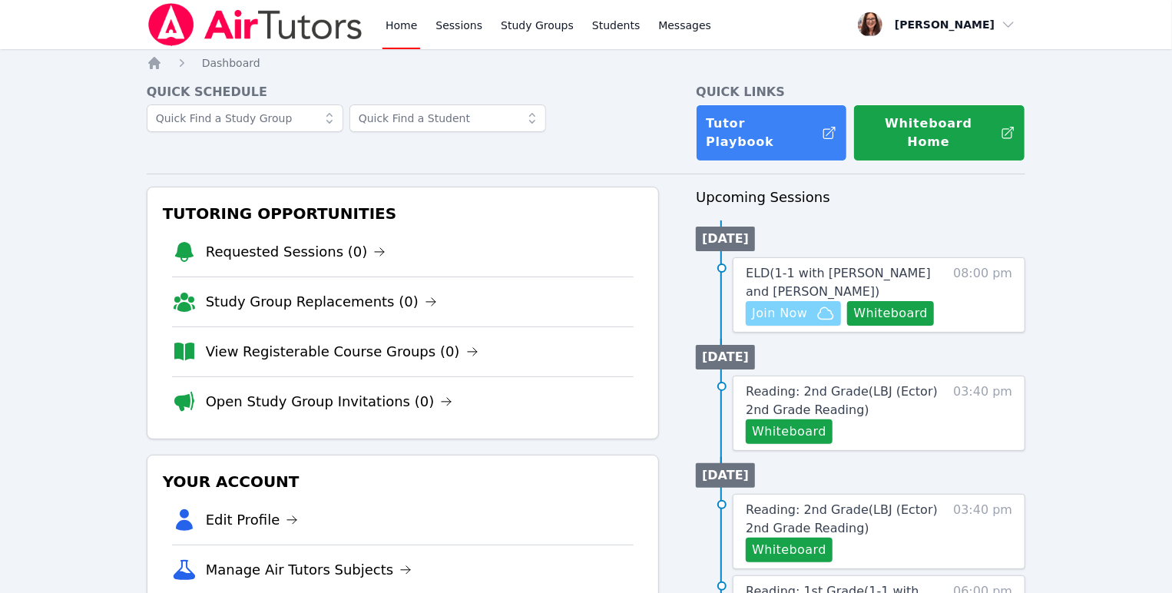
click at [835, 323] on icon "button" at bounding box center [826, 313] width 18 height 18
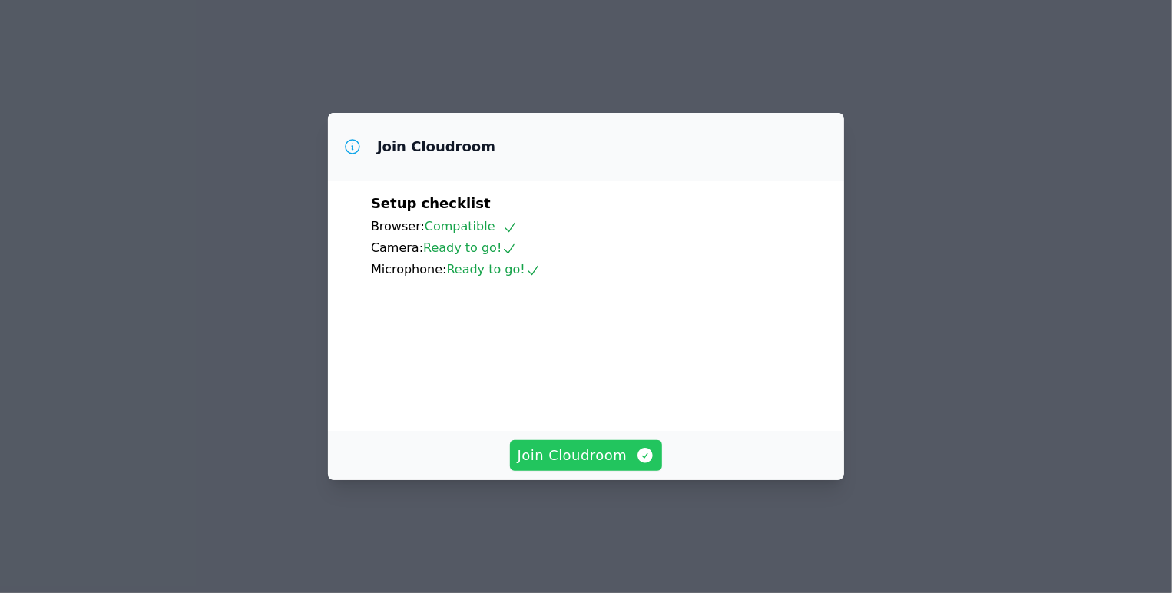
click at [625, 466] on span "Join Cloudroom" at bounding box center [587, 456] width 138 height 22
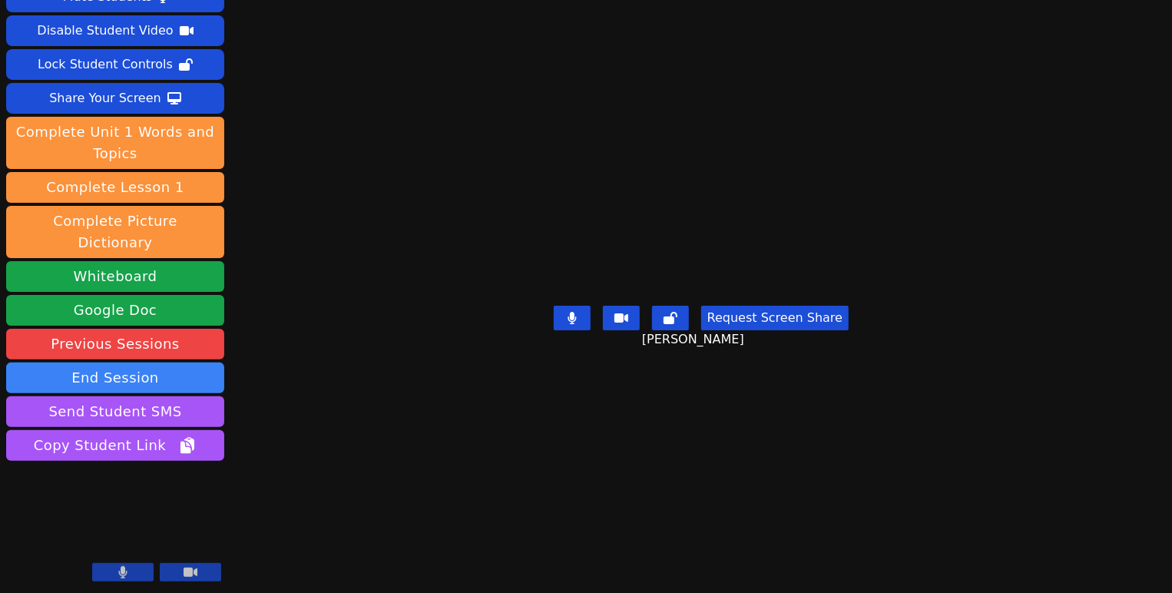
scroll to position [165, 0]
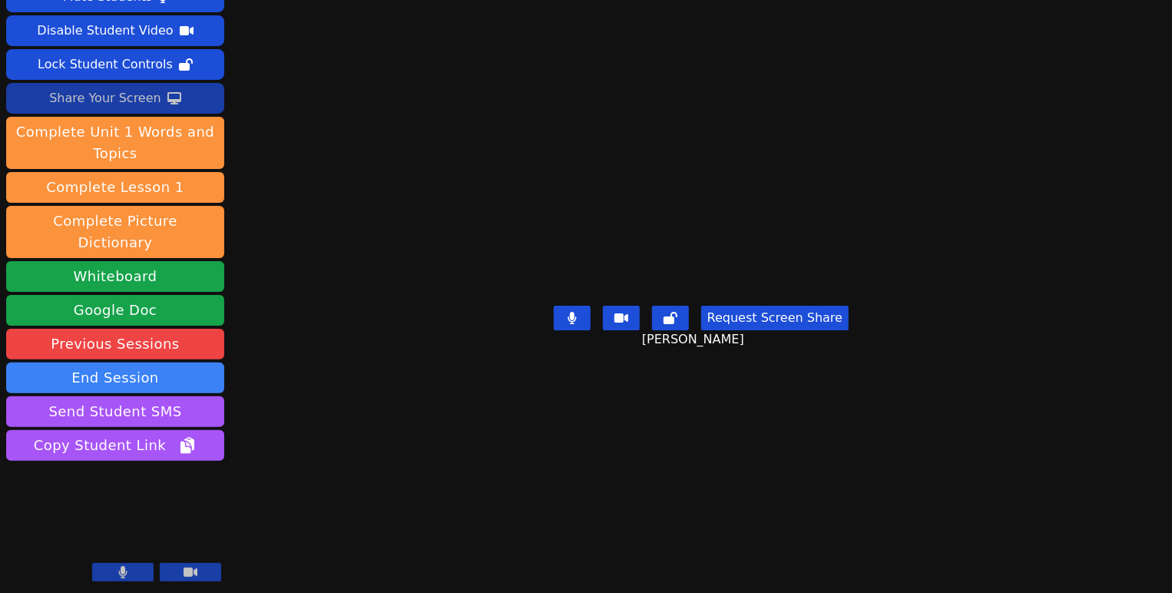
click at [154, 86] on div "Share Your Screen" at bounding box center [105, 98] width 112 height 25
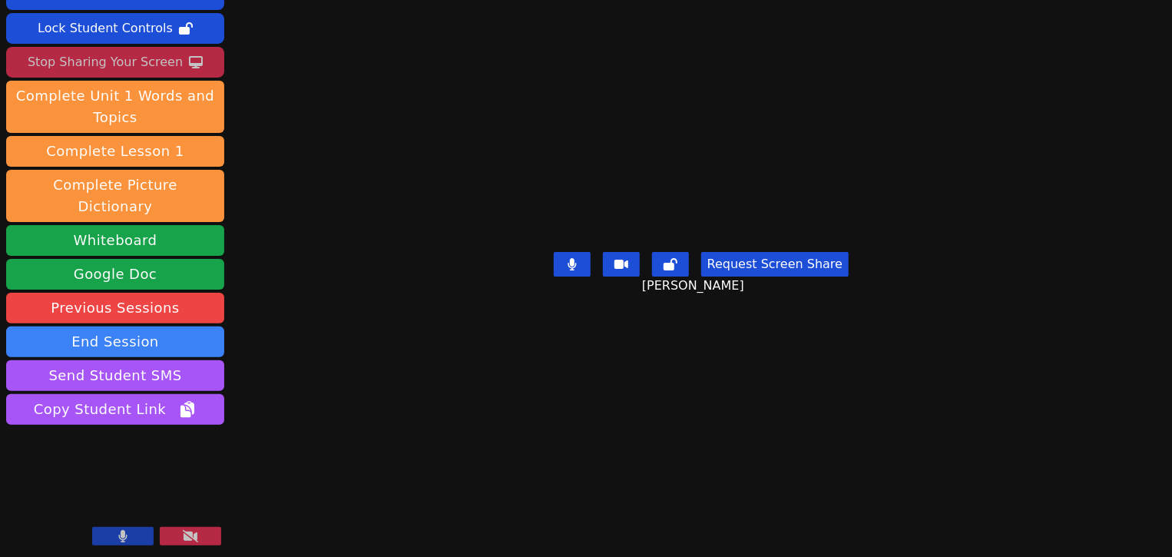
click at [167, 50] on div "Stop Sharing Your Screen" at bounding box center [105, 62] width 155 height 25
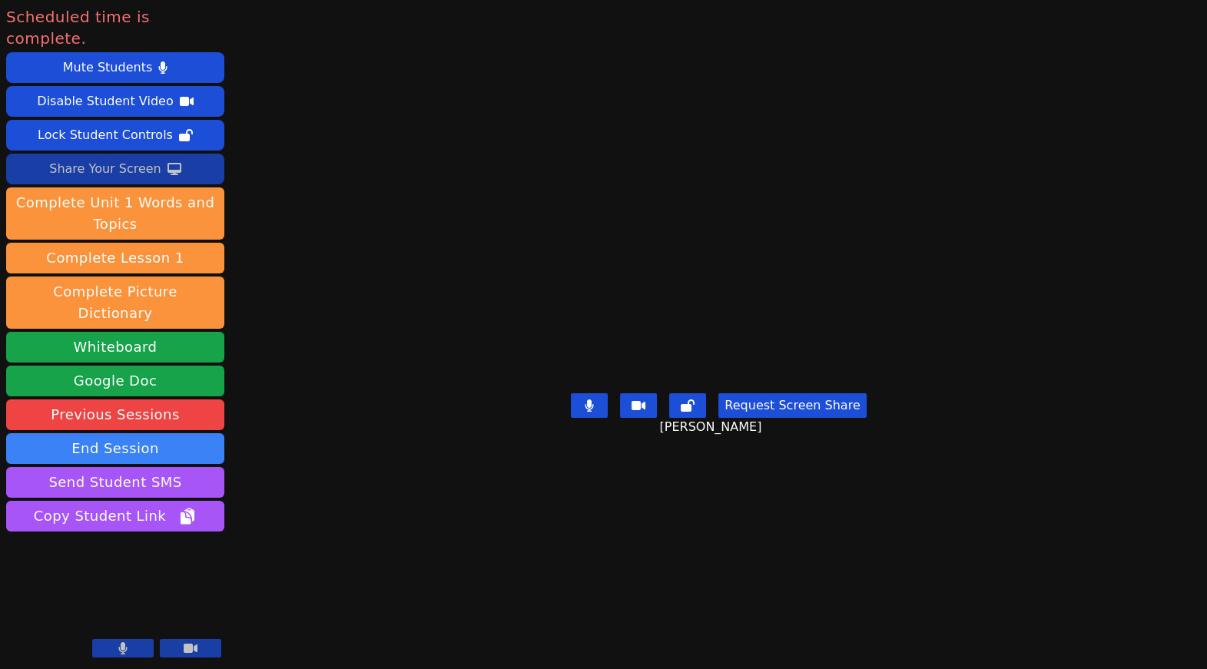
scroll to position [128, 0]
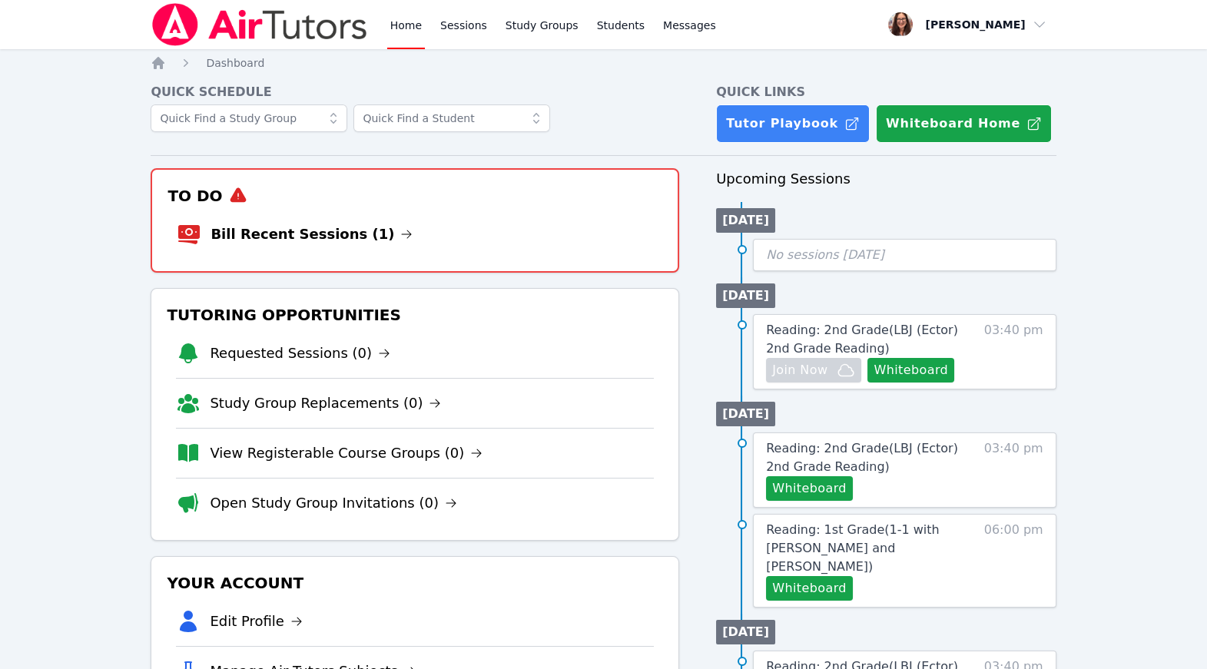
click at [425, 33] on link "Home" at bounding box center [406, 24] width 38 height 49
click at [343, 245] on link "Bill Recent Sessions (1)" at bounding box center [312, 235] width 202 height 22
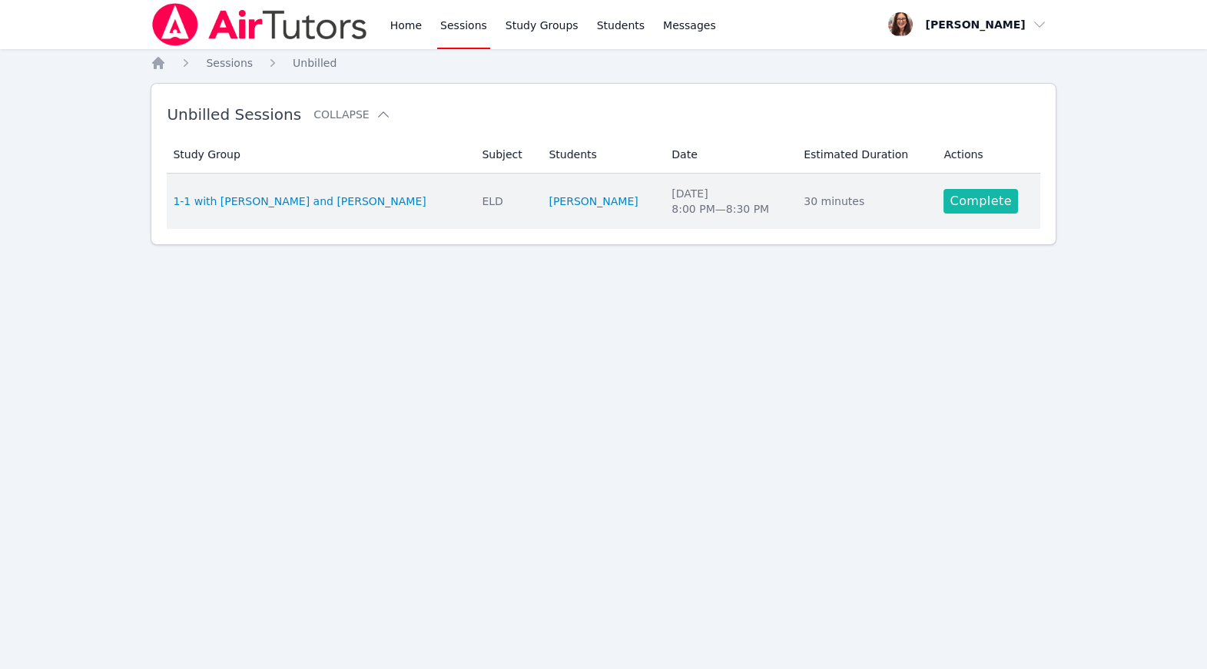
click at [973, 214] on link "Complete" at bounding box center [980, 201] width 74 height 25
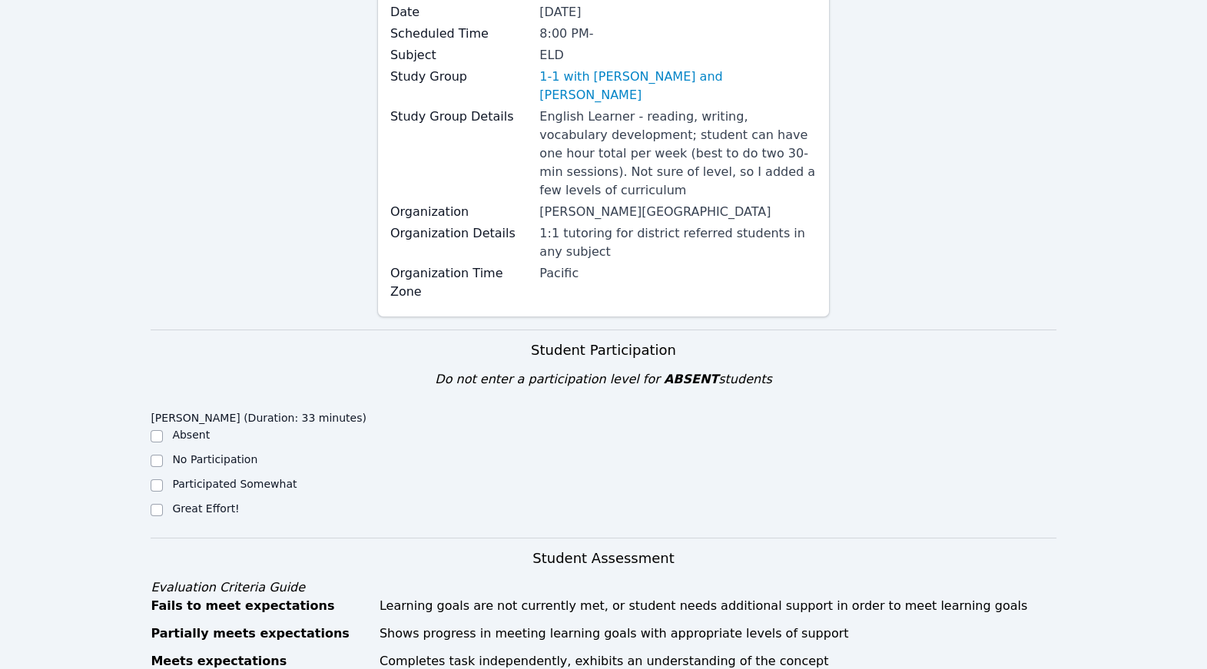
scroll to position [499, 0]
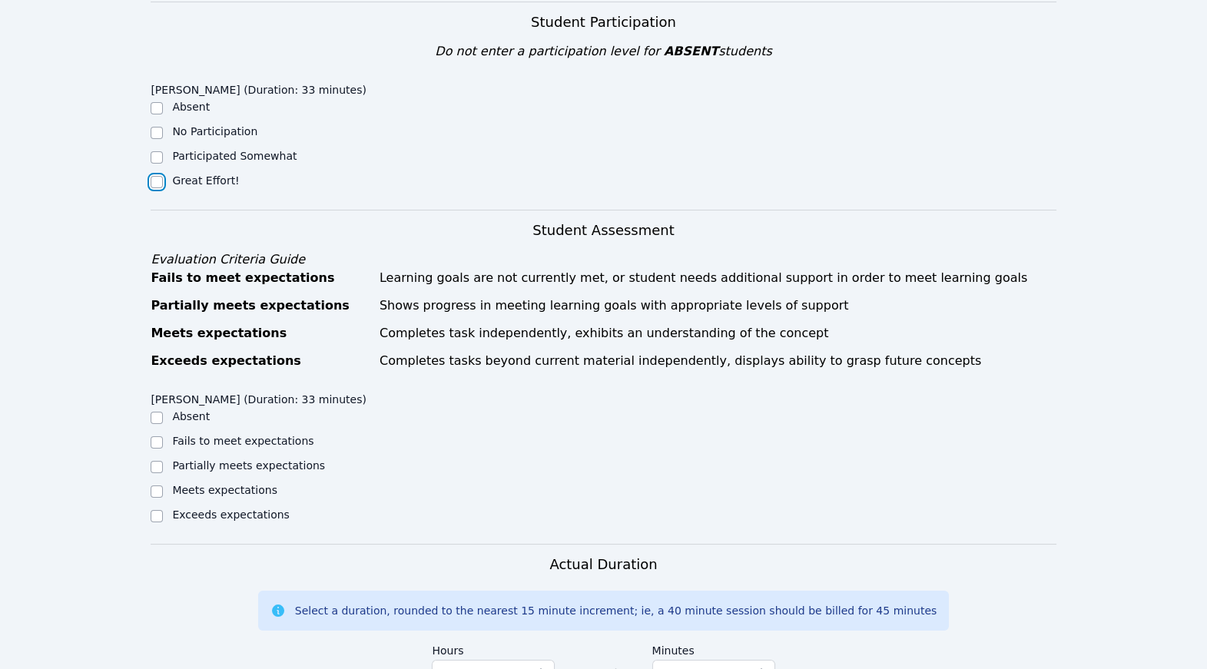
click at [158, 188] on input "Great Effort!" at bounding box center [157, 182] width 12 height 12
checkbox input "true"
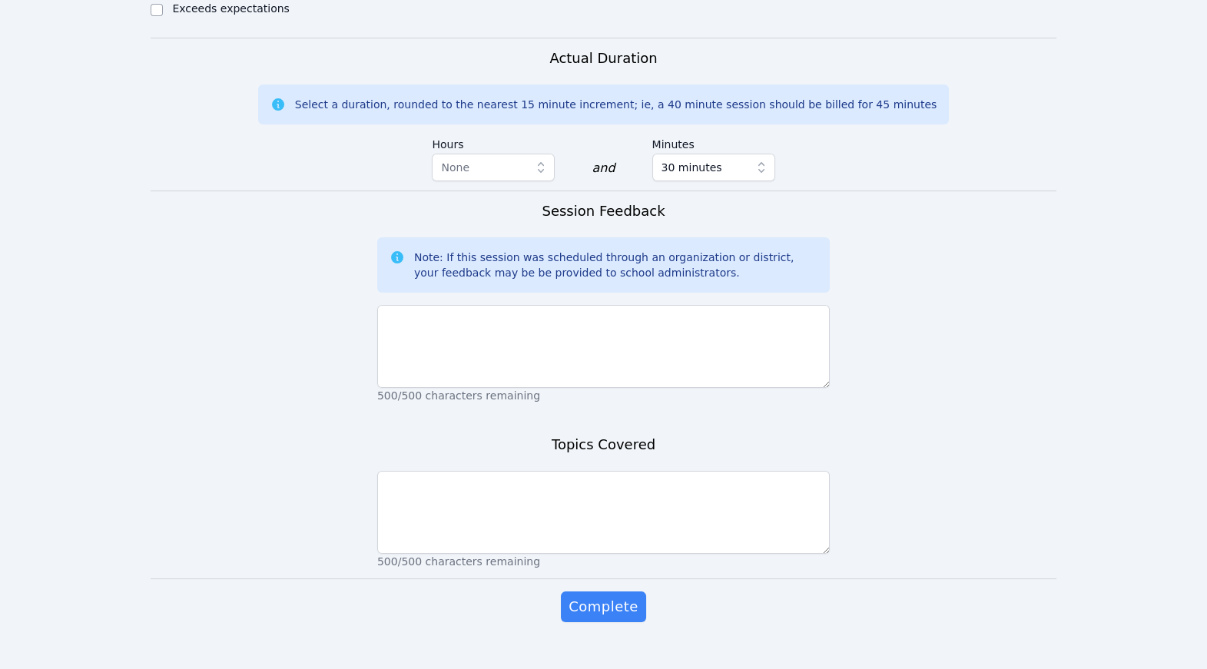
scroll to position [1018, 0]
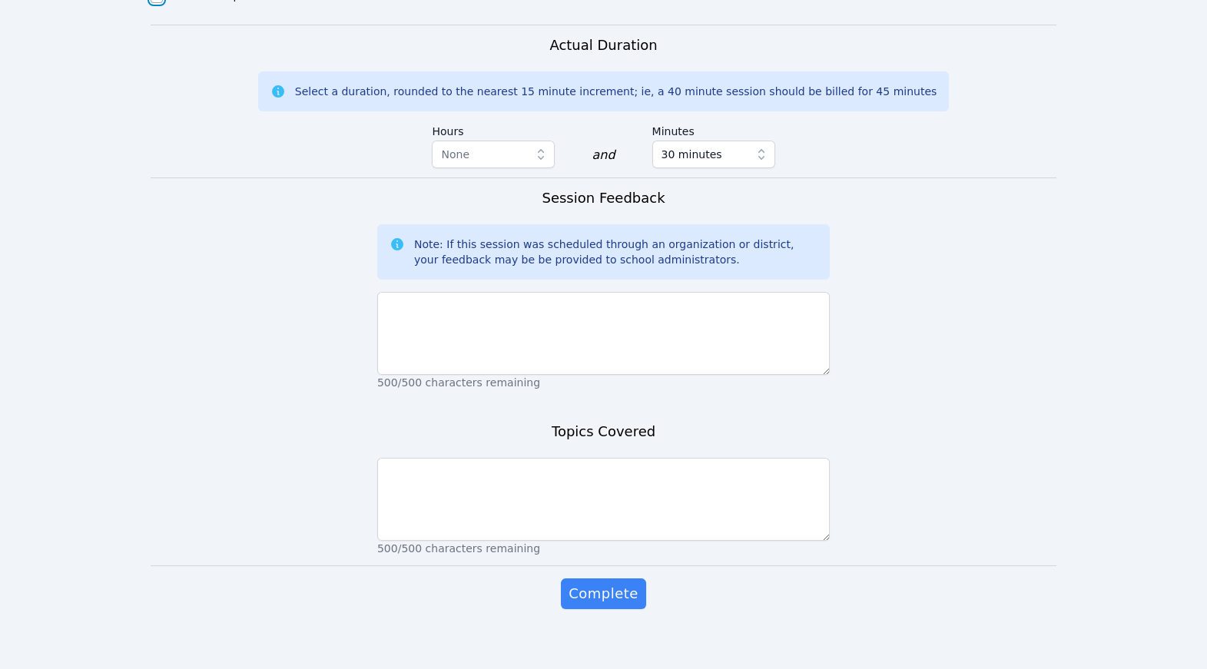
checkbox input "true"
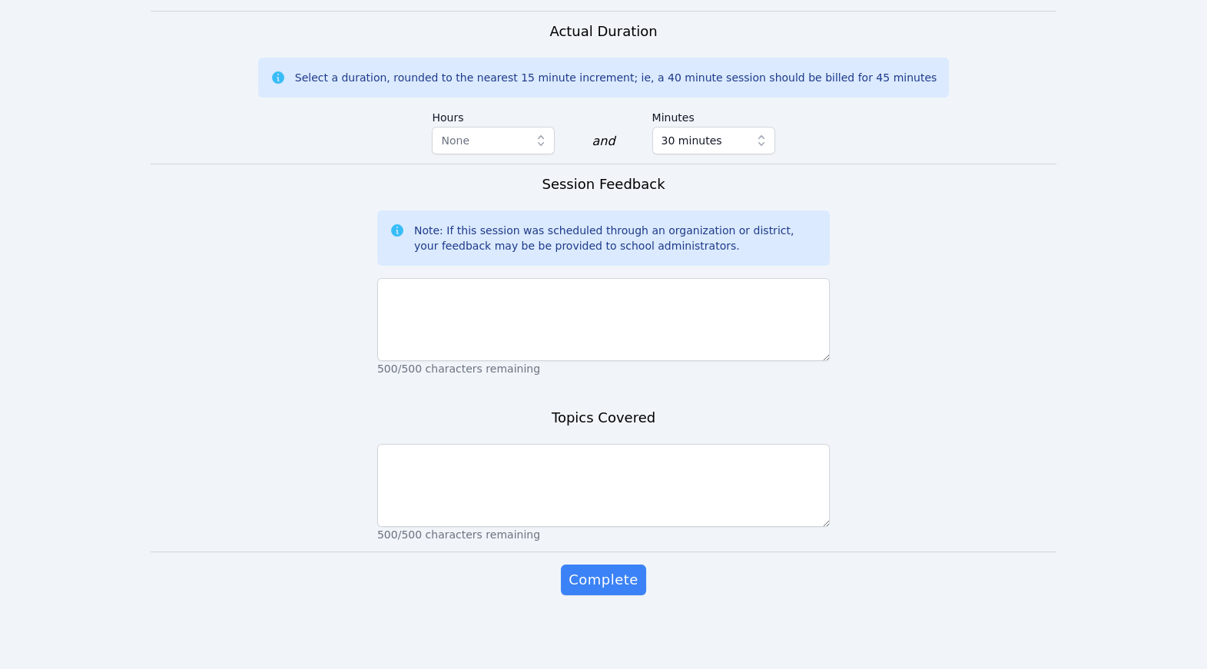
scroll to position [1544, 0]
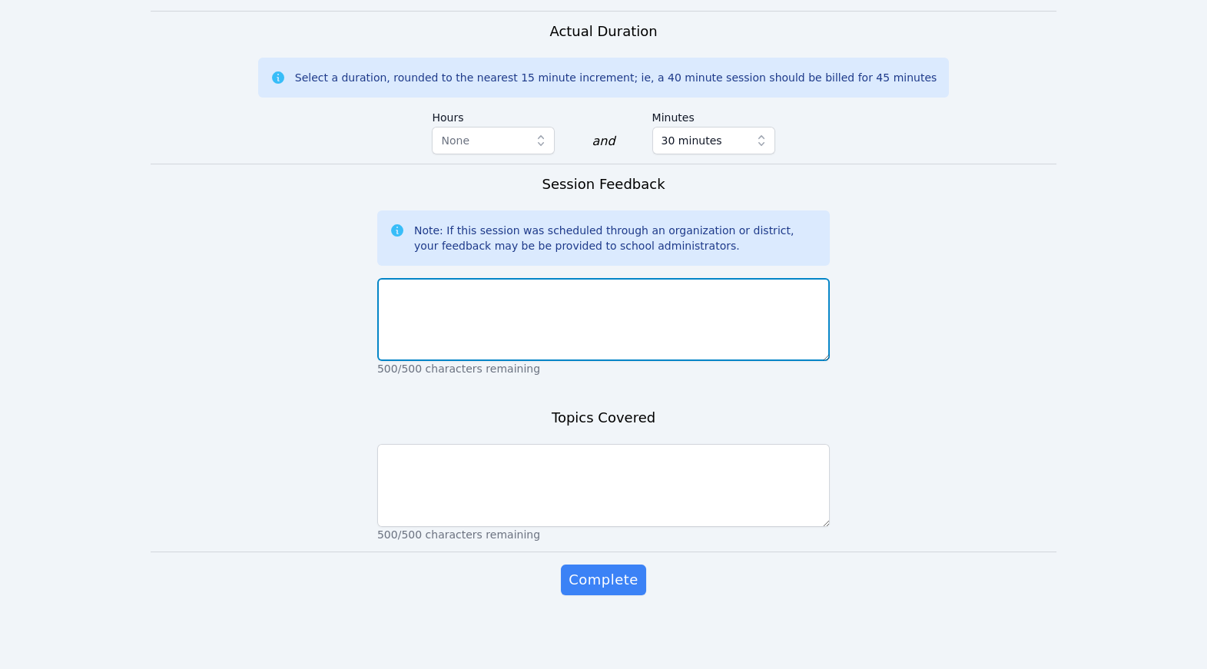
click at [549, 278] on textarea at bounding box center [603, 319] width 453 height 83
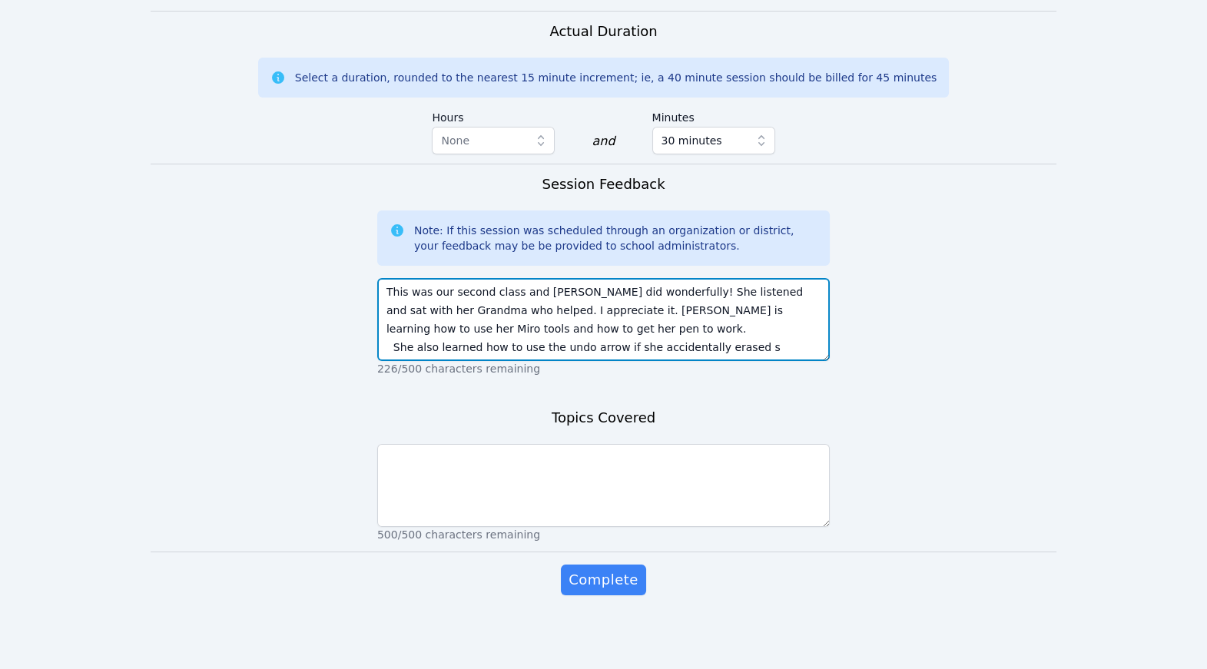
scroll to position [13, 0]
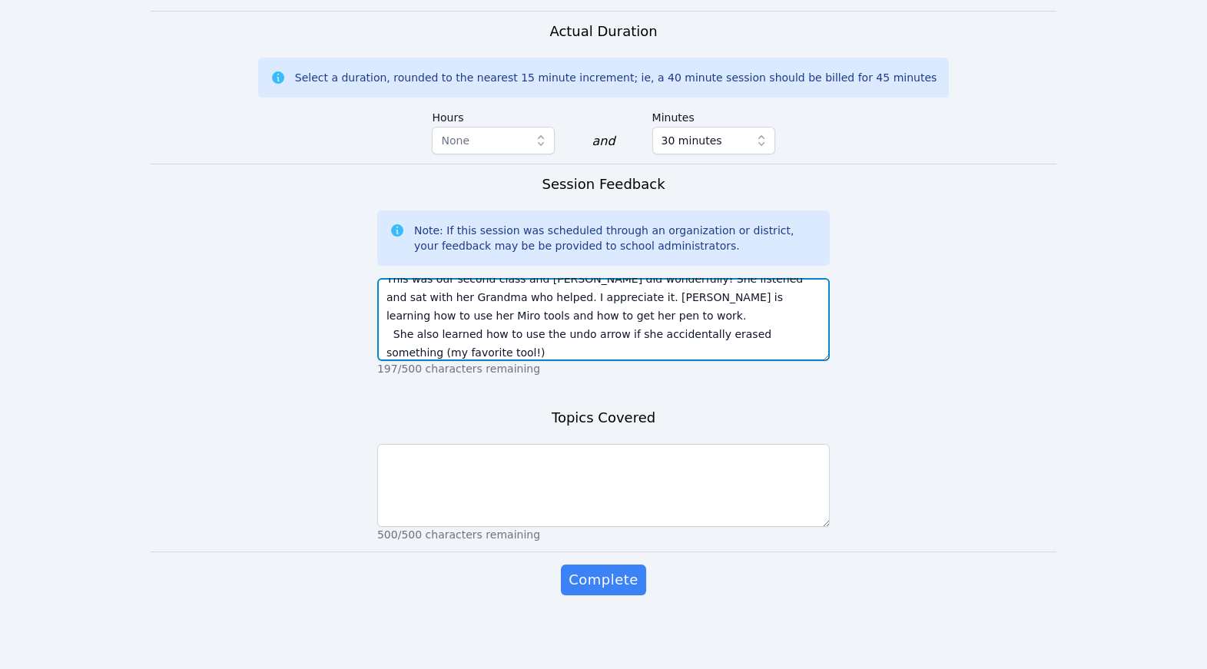
type textarea "This was our second class and Eleanor did wonderfully! She listened and sat wit…"
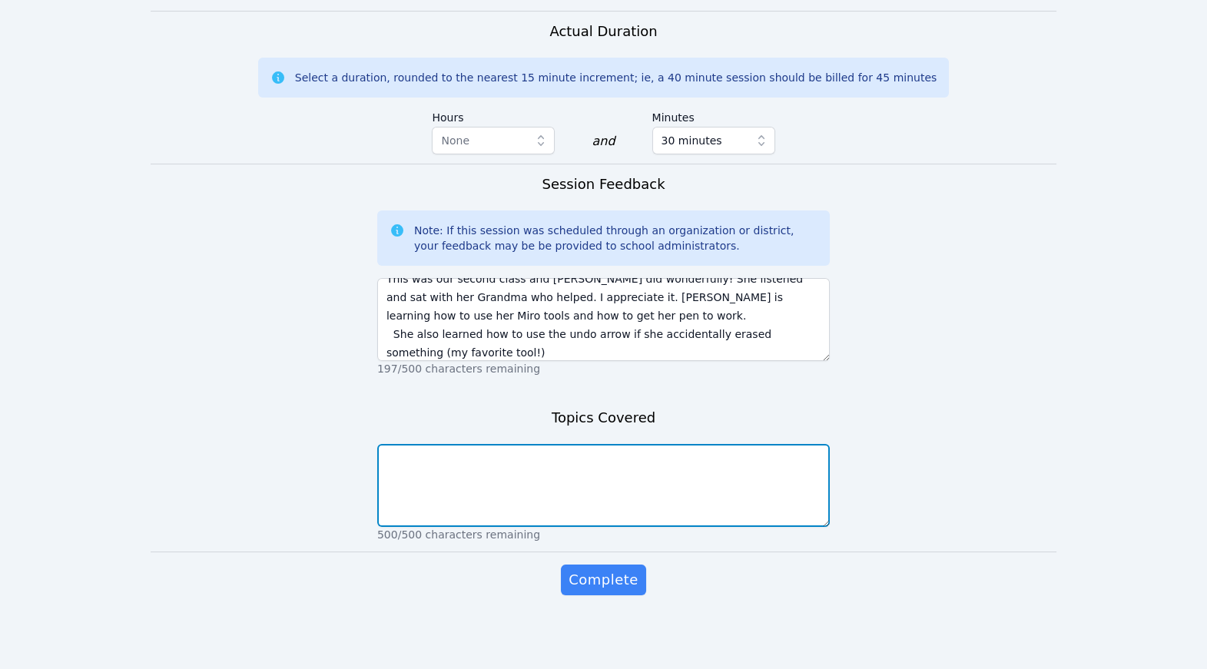
click at [472, 444] on textarea at bounding box center [603, 485] width 453 height 83
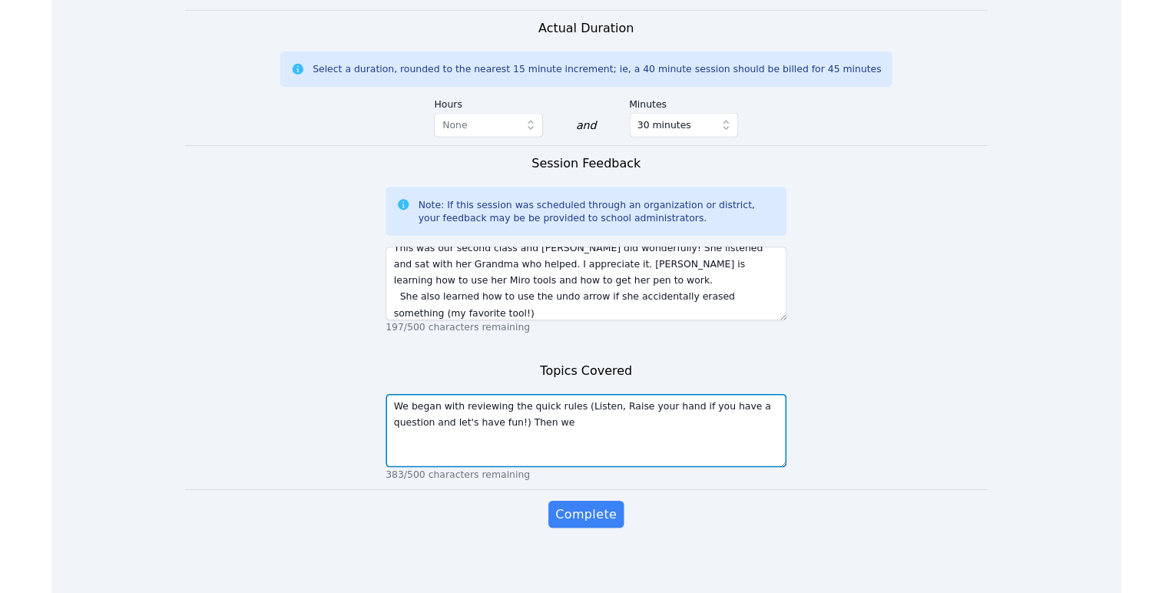
scroll to position [1543, 0]
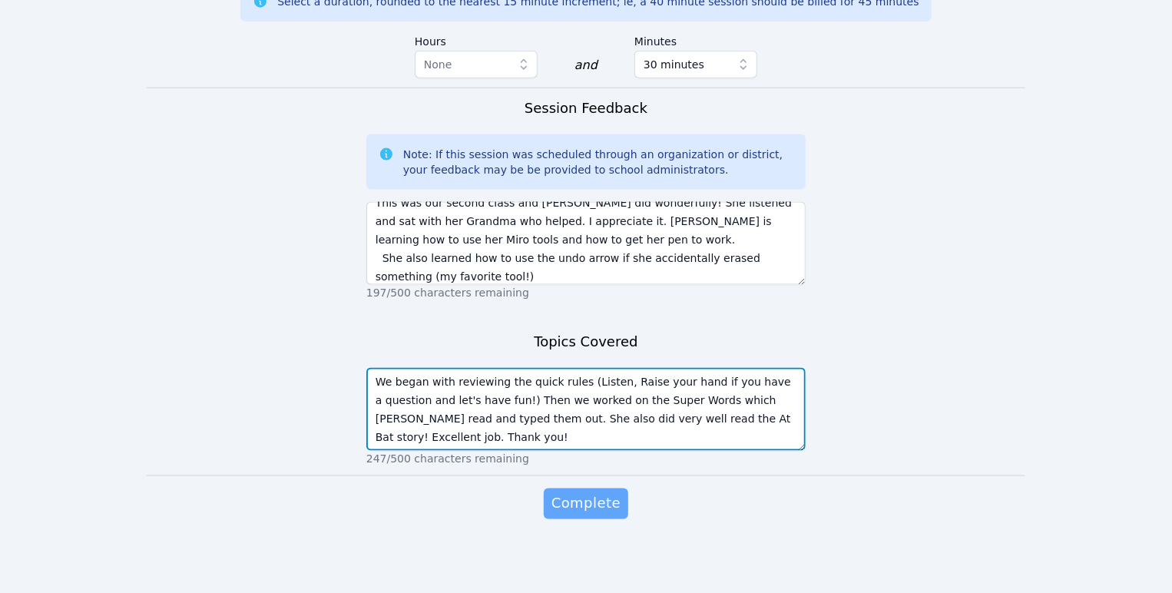
type textarea "We began with reviewing the quick rules (Listen, Raise your hand if you have a …"
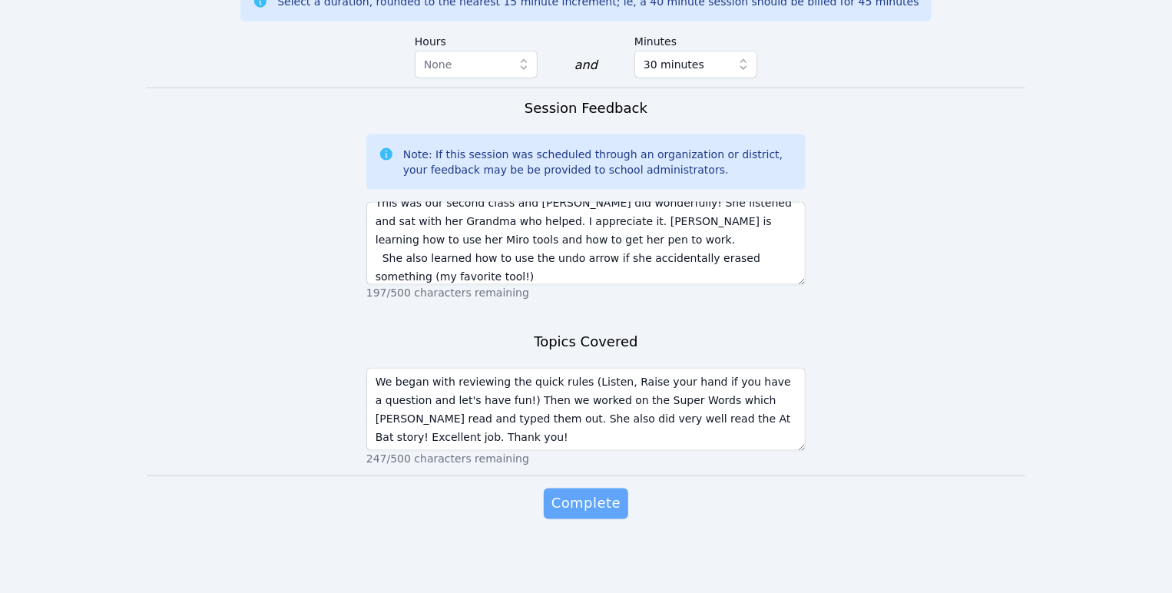
click at [621, 515] on span "Complete" at bounding box center [586, 504] width 69 height 22
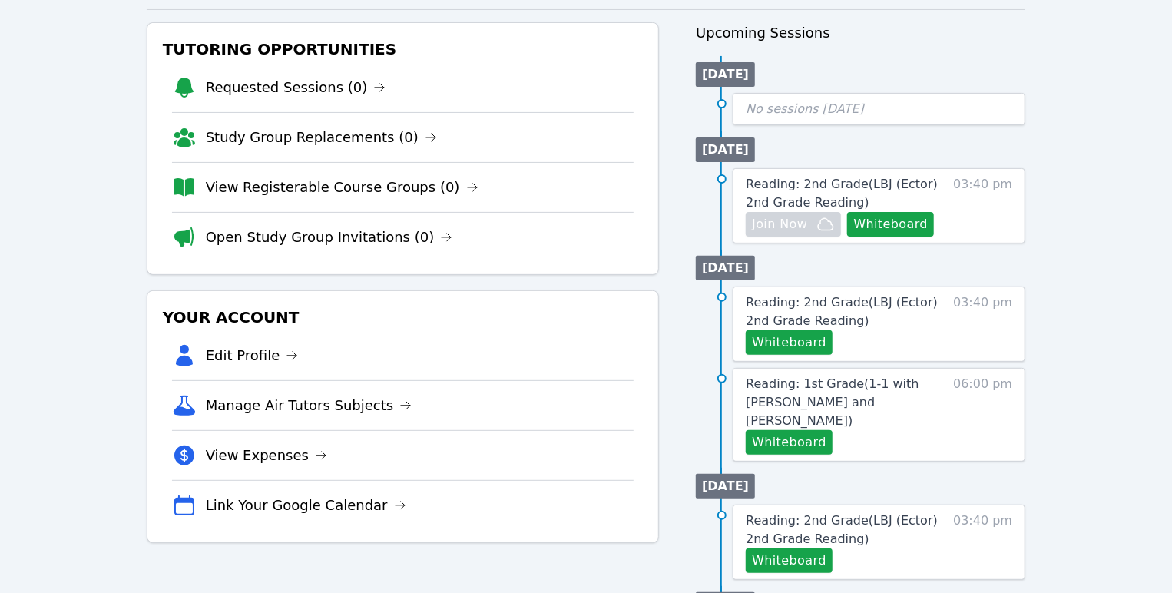
scroll to position [187, 0]
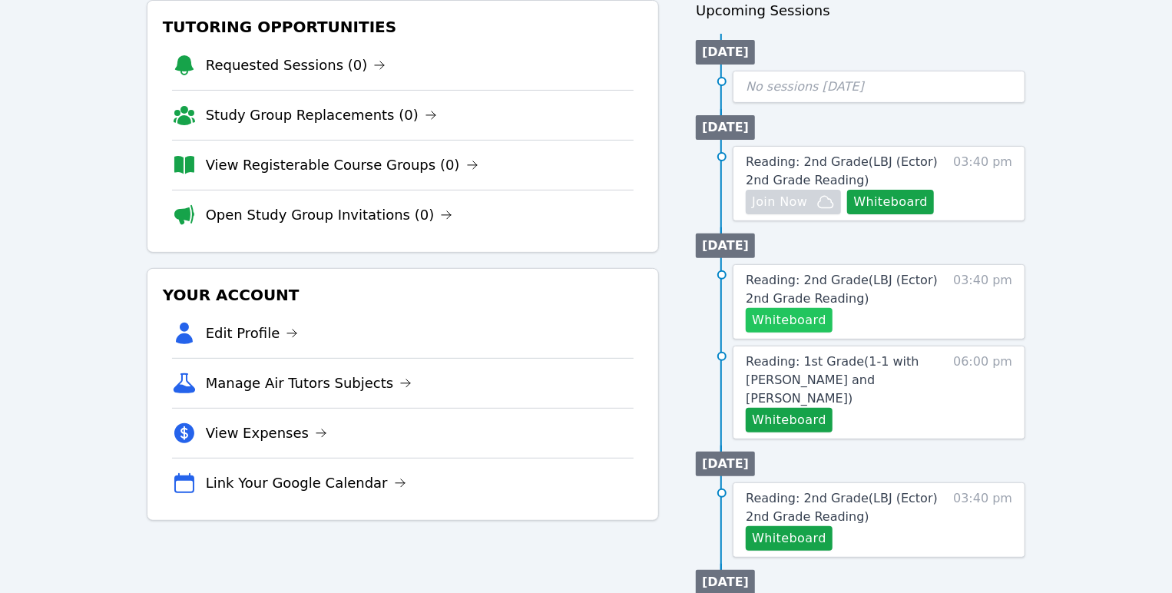
click at [821, 333] on button "Whiteboard" at bounding box center [789, 320] width 87 height 25
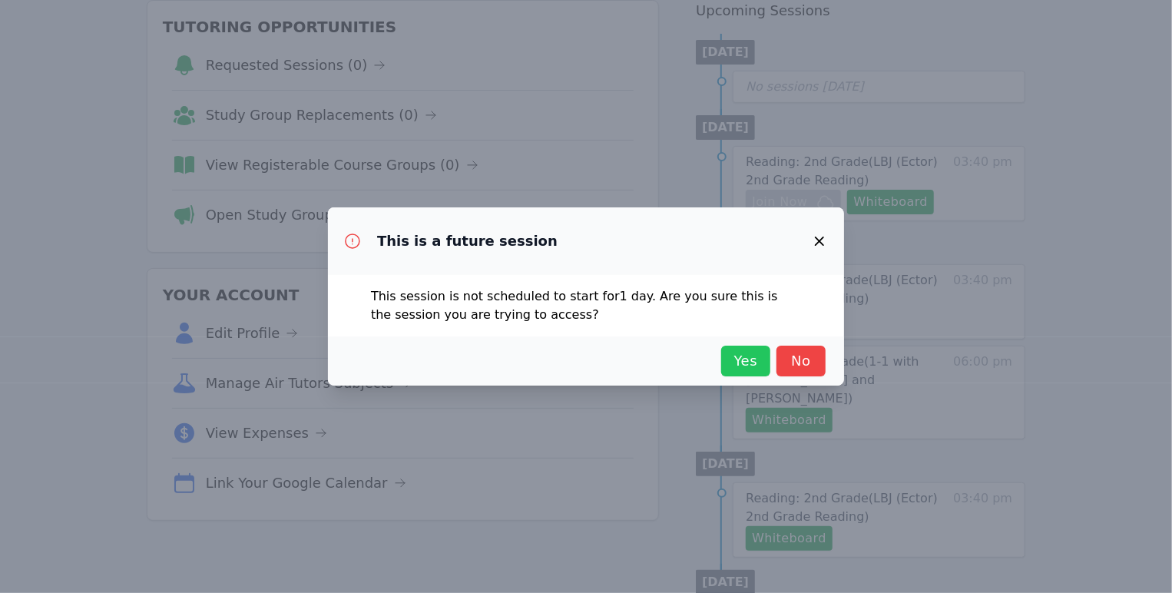
click at [756, 371] on span "Yes" at bounding box center [746, 361] width 34 height 22
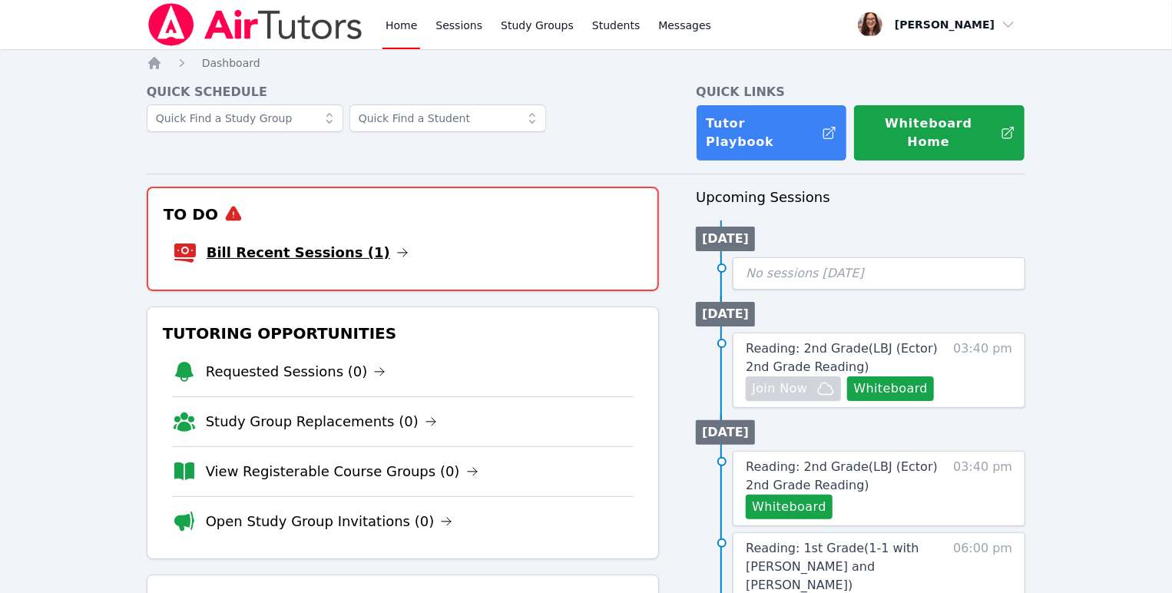
click at [403, 264] on link "Bill Recent Sessions (1)" at bounding box center [308, 253] width 202 height 22
